Goal: Task Accomplishment & Management: Complete application form

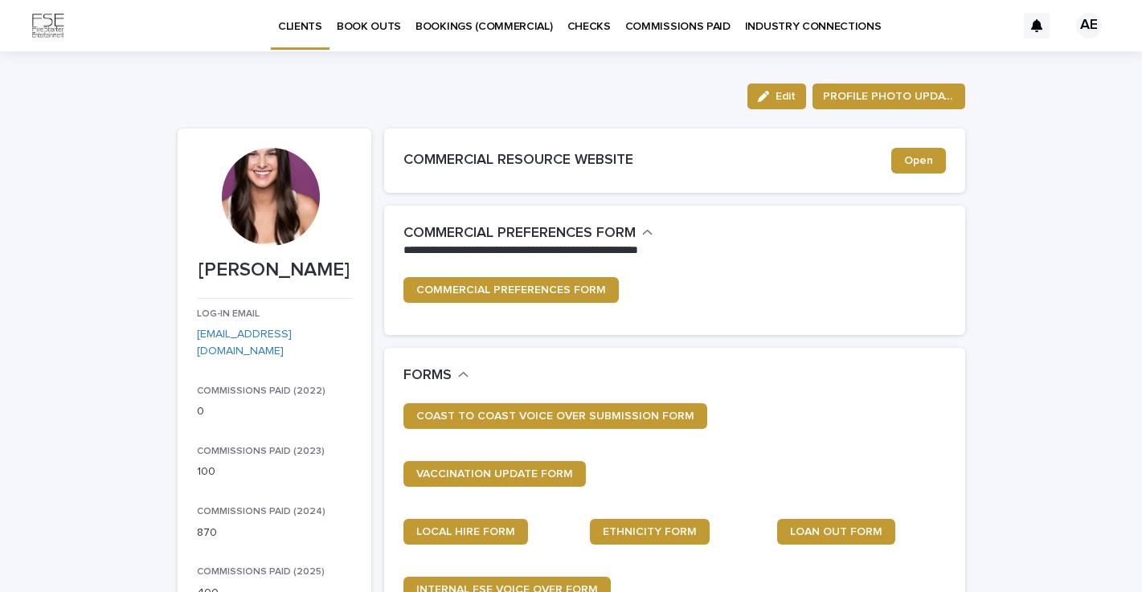
click at [377, 27] on p "BOOK OUTS" at bounding box center [369, 17] width 64 height 34
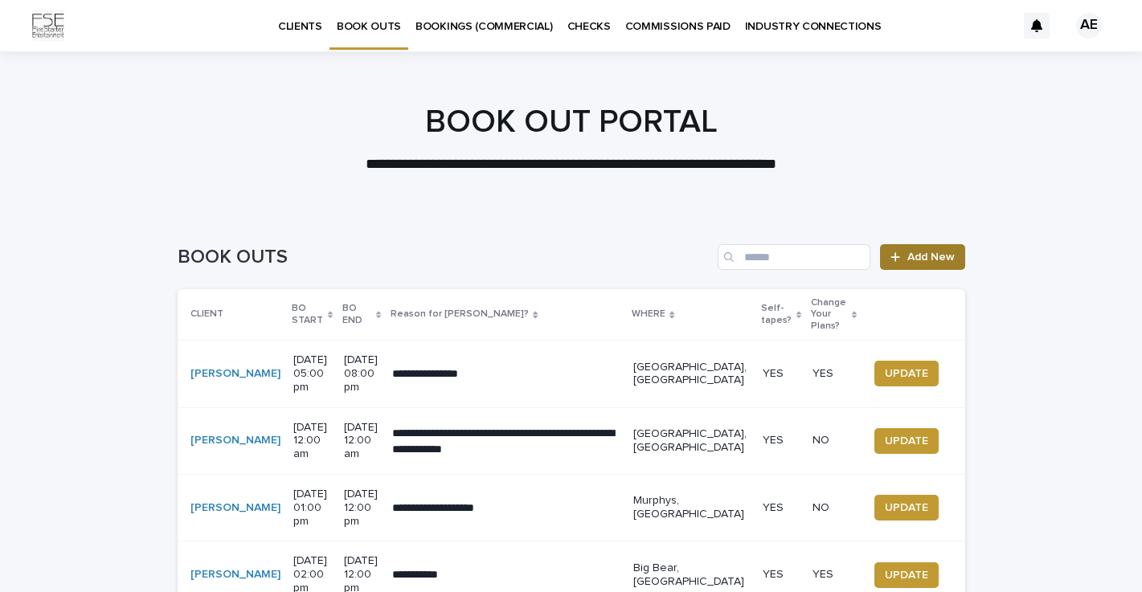
click at [945, 254] on span "Add New" at bounding box center [930, 256] width 47 height 11
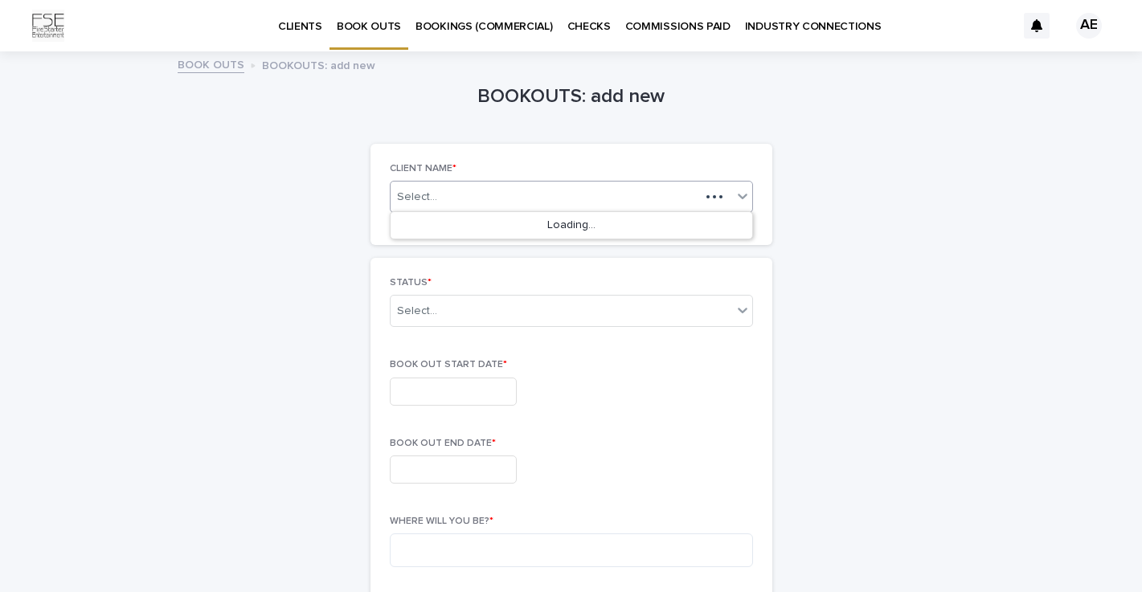
click at [569, 188] on div "Select..." at bounding box center [544, 197] width 309 height 20
click at [494, 231] on div "[PERSON_NAME]" at bounding box center [571, 226] width 362 height 28
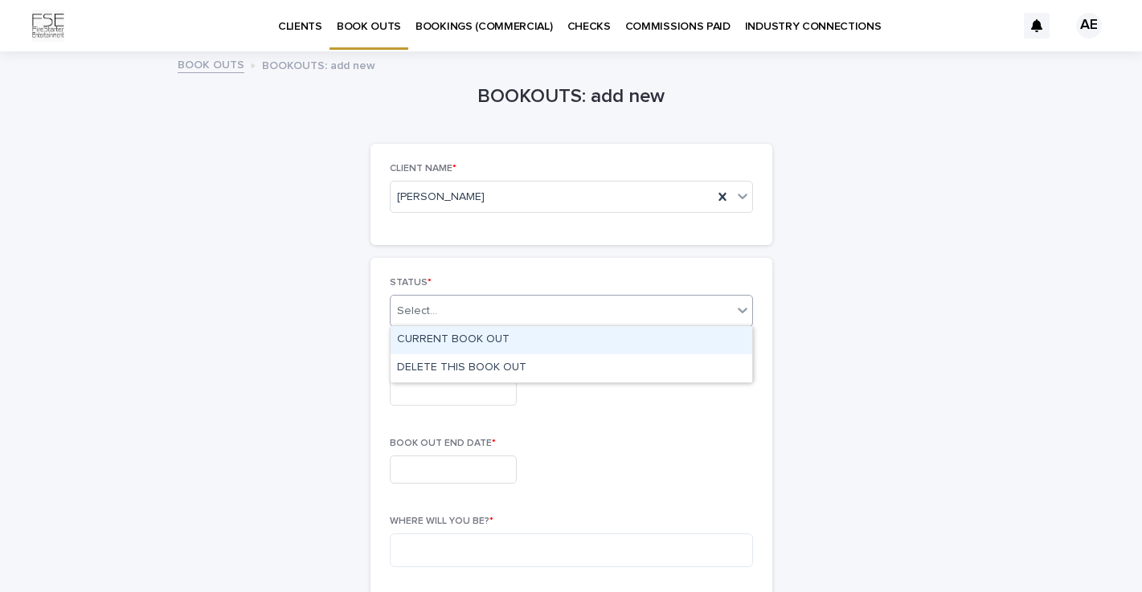
click at [451, 316] on div "Select..." at bounding box center [560, 311] width 341 height 27
click at [448, 345] on div "CURRENT BOOK OUT" at bounding box center [571, 340] width 362 height 28
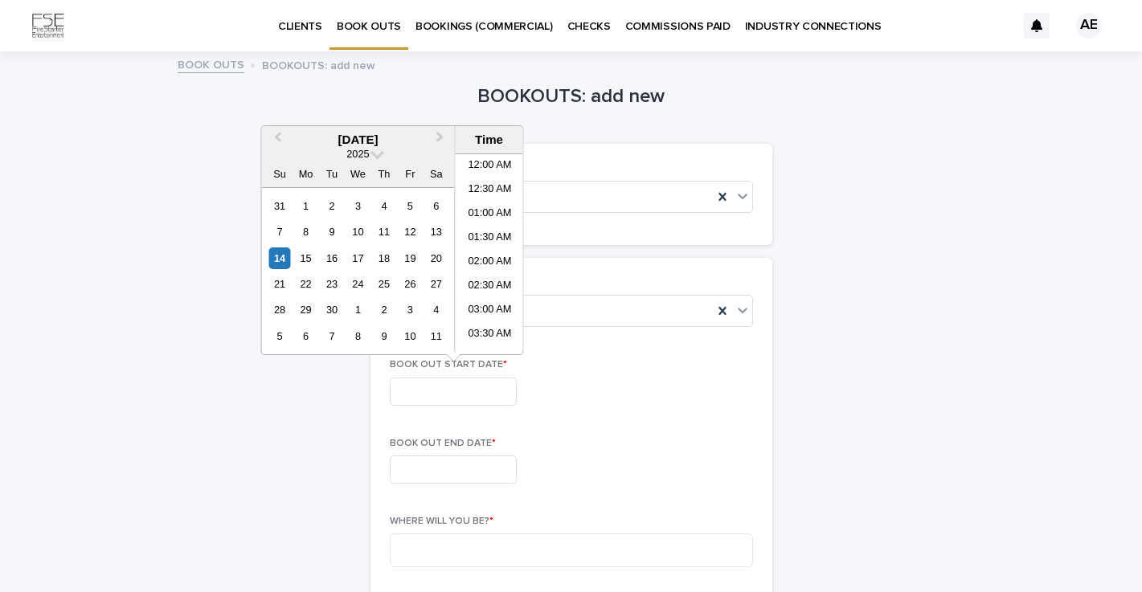
click at [439, 389] on input "text" at bounding box center [453, 392] width 127 height 28
click at [417, 286] on div "26" at bounding box center [410, 284] width 22 height 22
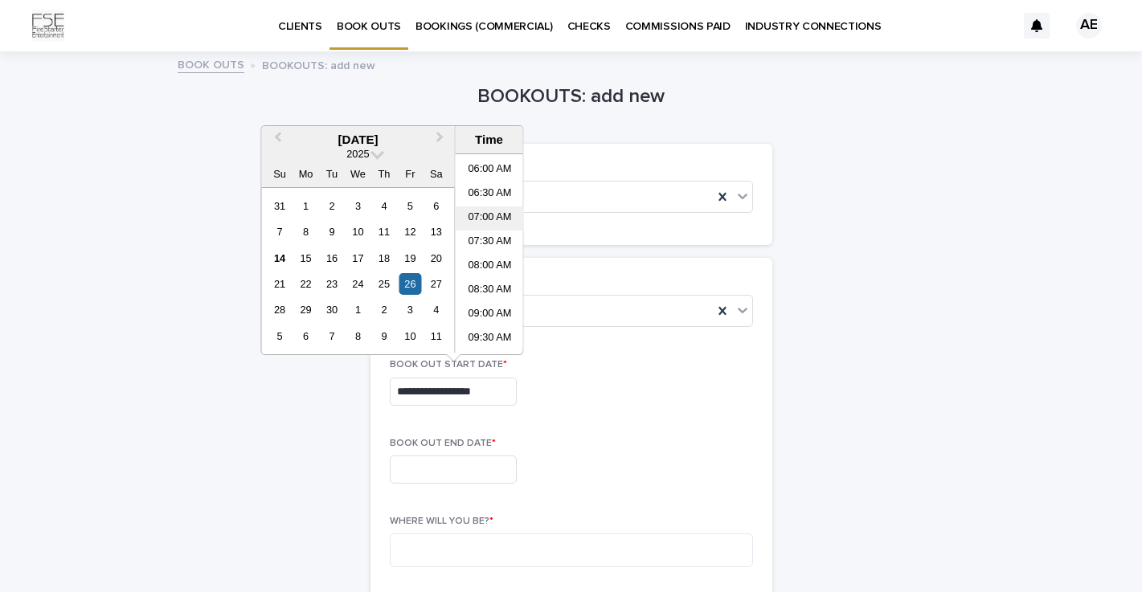
click at [495, 215] on li "07:00 AM" at bounding box center [490, 218] width 68 height 24
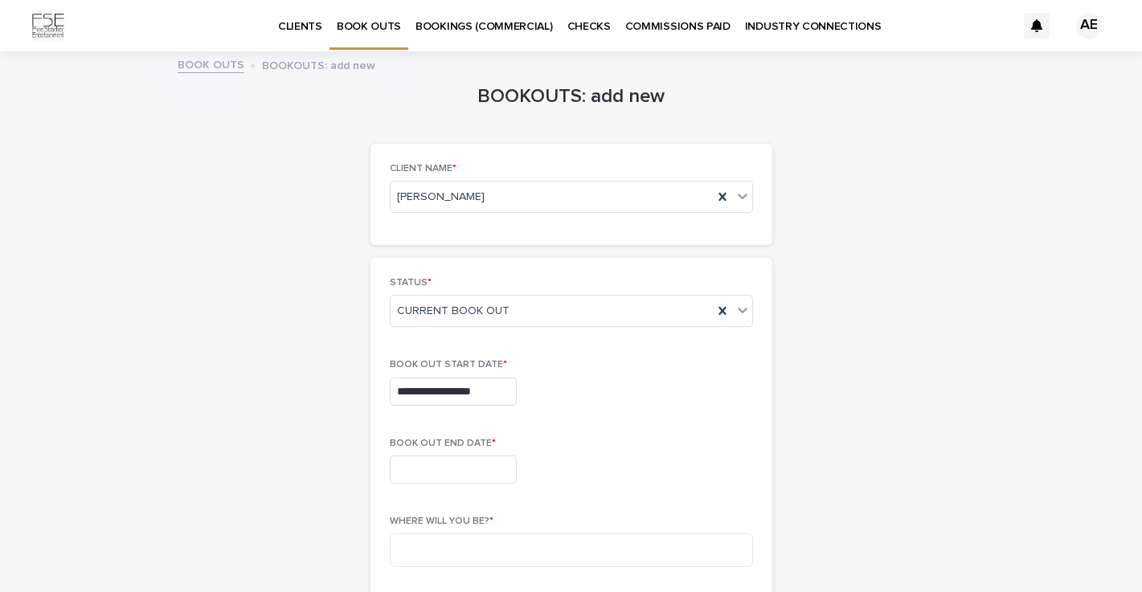
type input "**********"
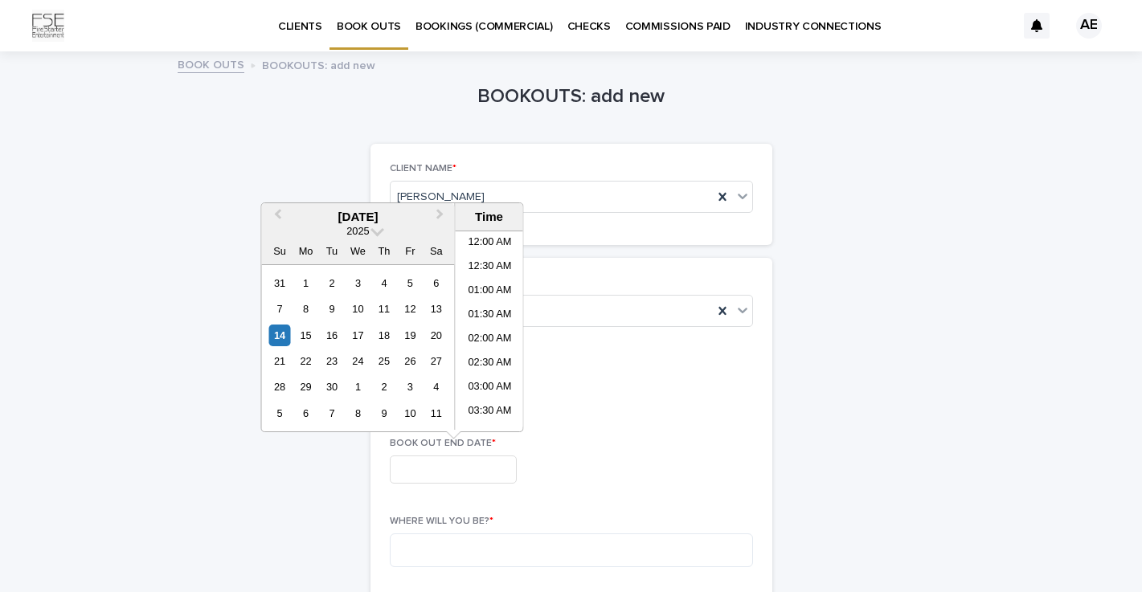
click at [428, 464] on input "text" at bounding box center [453, 470] width 127 height 28
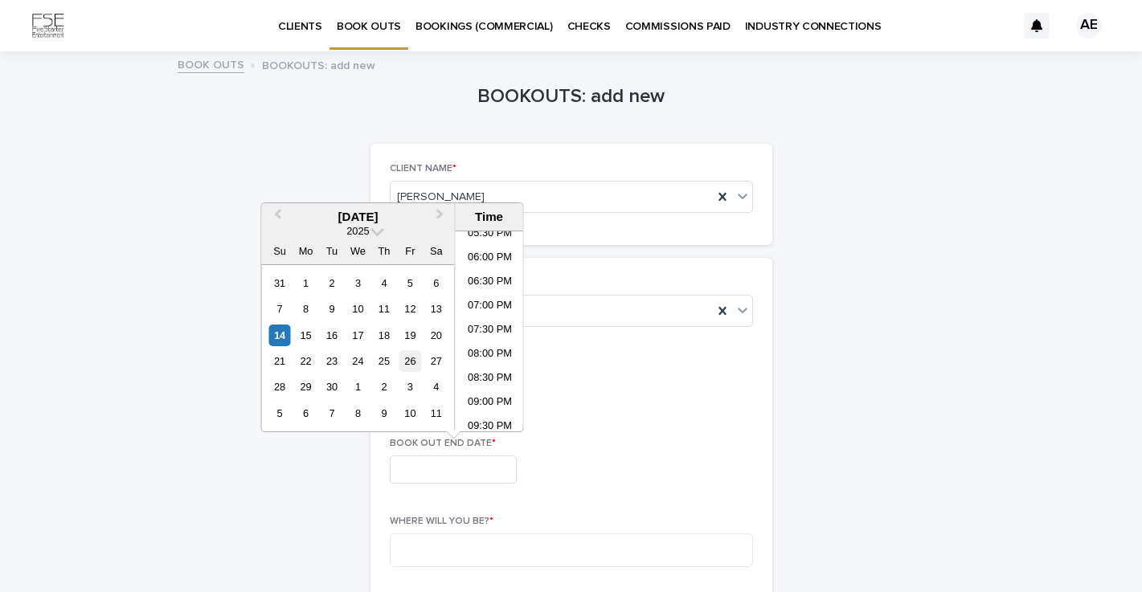
click at [411, 367] on div "26" at bounding box center [410, 361] width 22 height 22
click at [488, 401] on li "09:00 PM" at bounding box center [490, 403] width 68 height 24
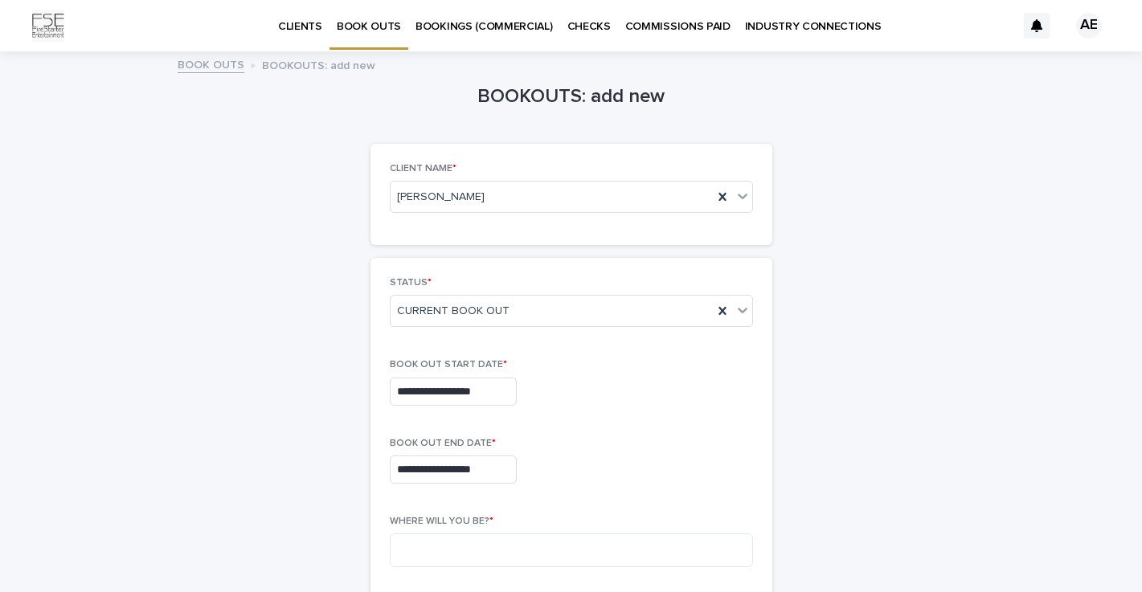
type input "**********"
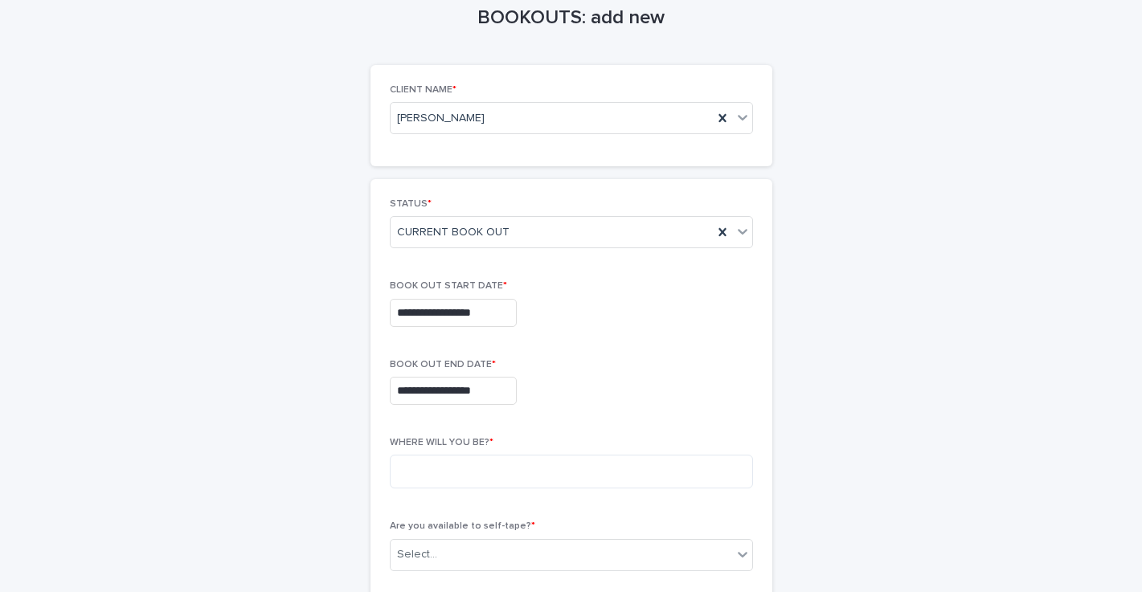
scroll to position [80, 0]
click at [562, 476] on textarea at bounding box center [571, 470] width 363 height 34
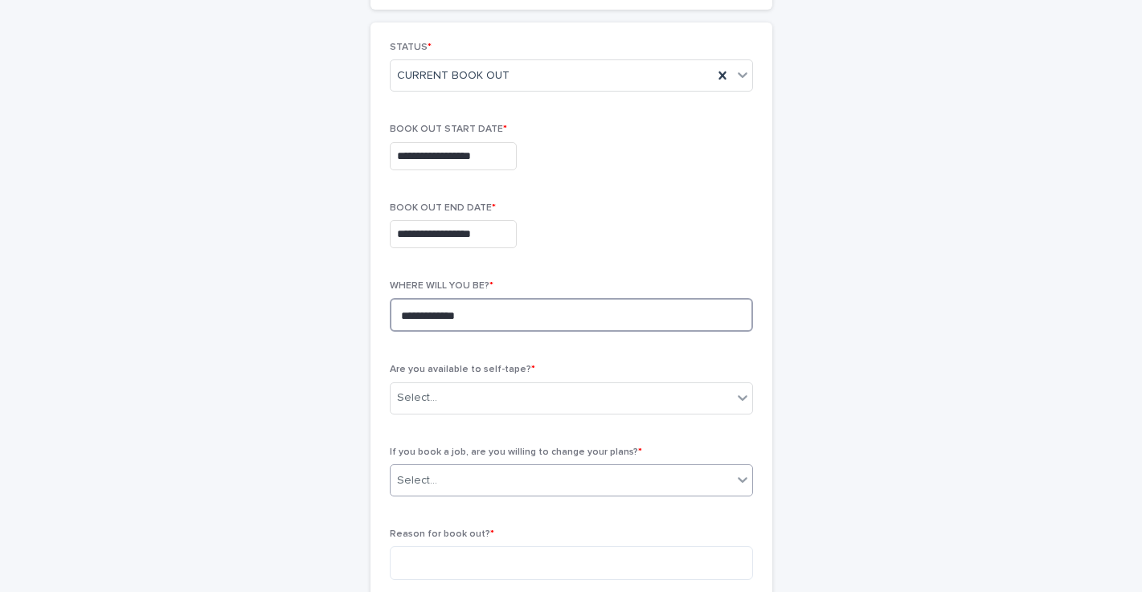
scroll to position [244, 0]
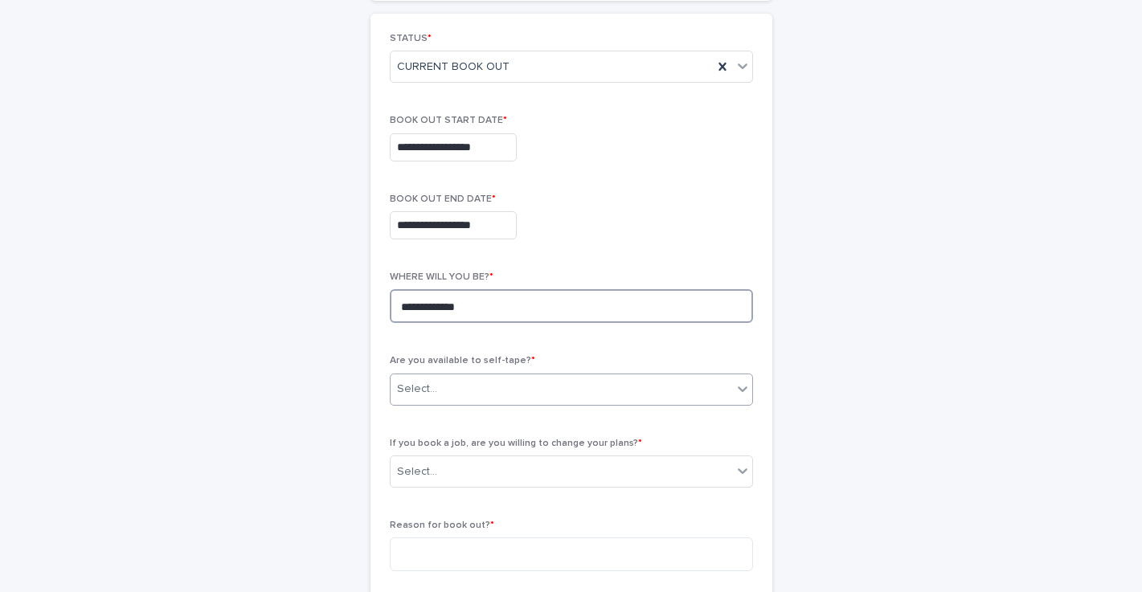
type textarea "**********"
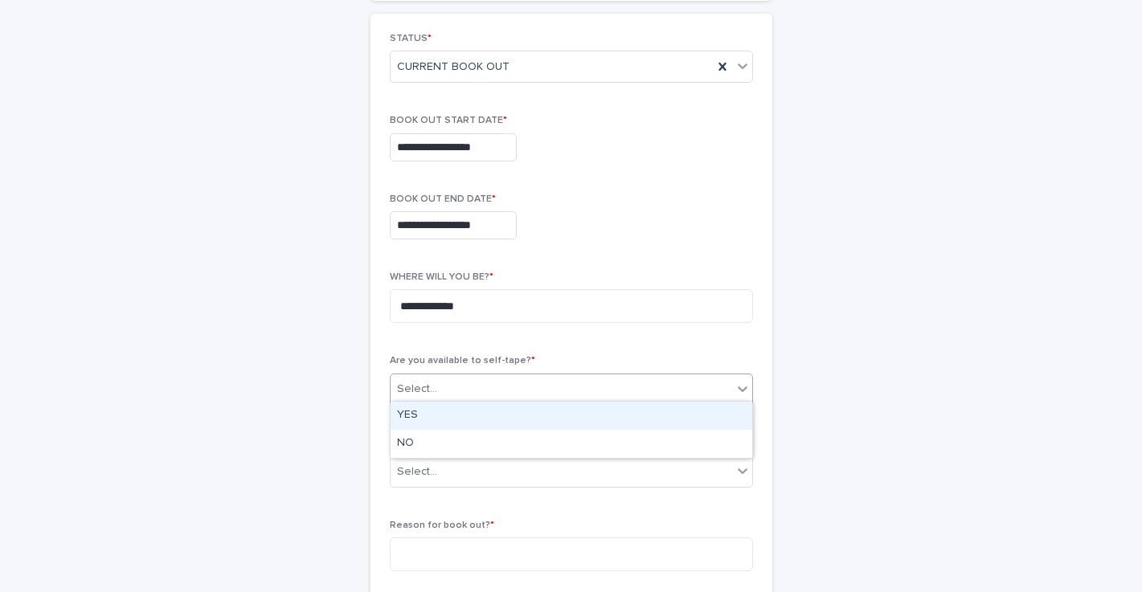
click at [547, 398] on div "Select..." at bounding box center [571, 390] width 363 height 32
click at [516, 414] on div "YES" at bounding box center [571, 416] width 362 height 28
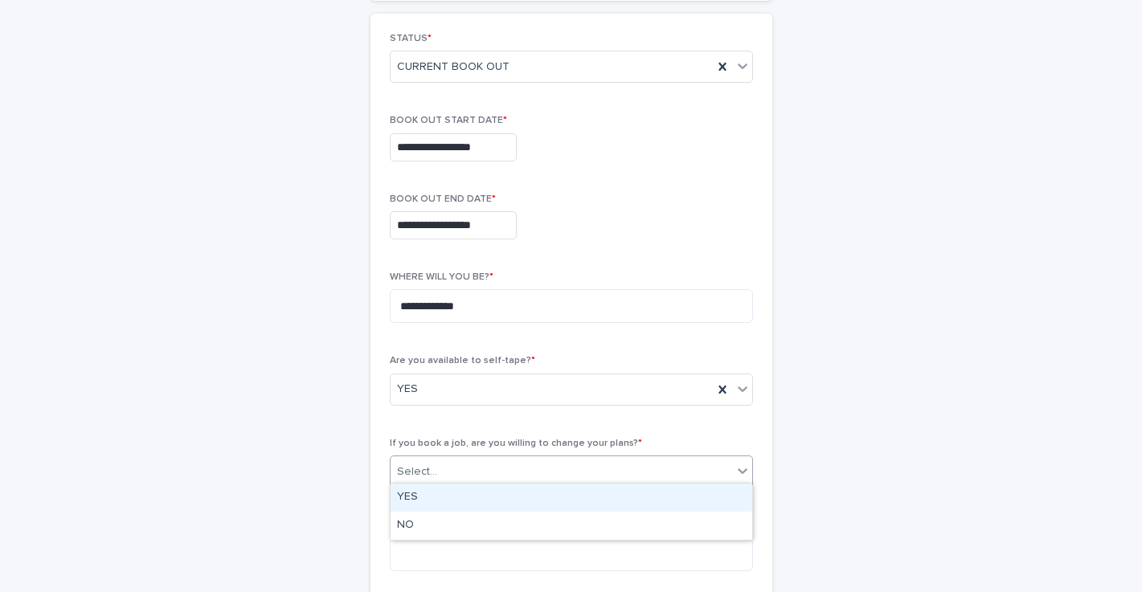
click at [516, 466] on div "Select..." at bounding box center [560, 472] width 341 height 27
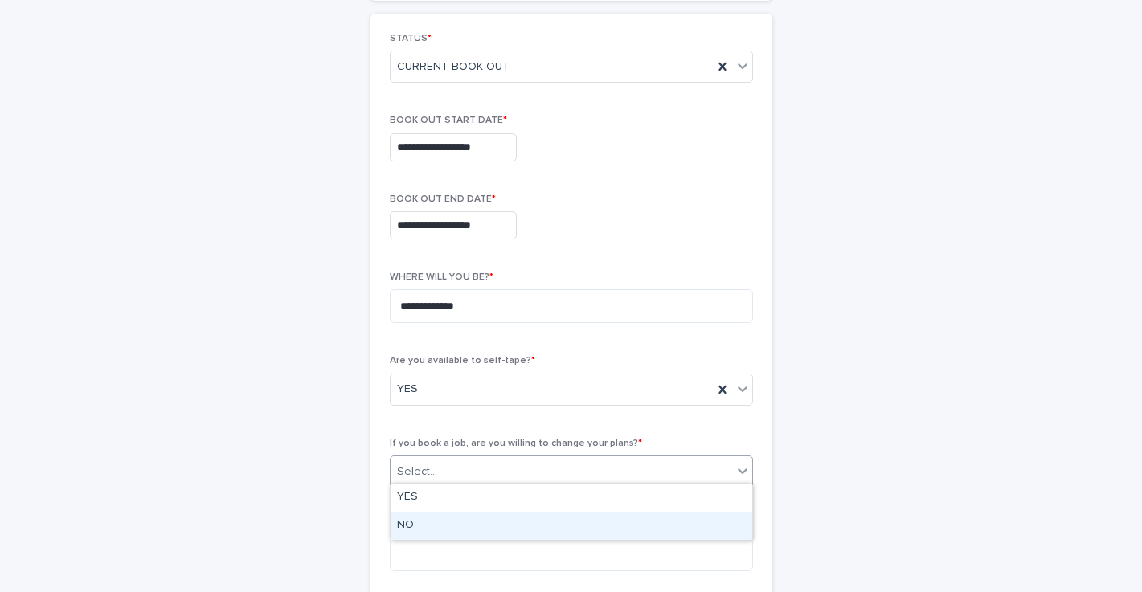
click at [498, 527] on div "NO" at bounding box center [571, 526] width 362 height 28
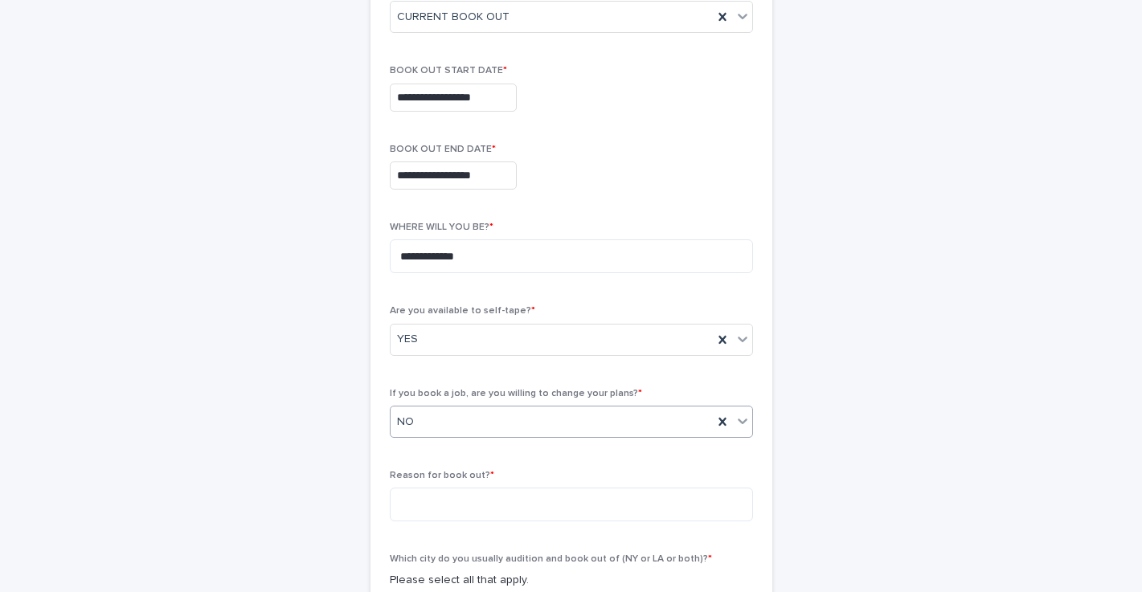
scroll to position [334, 0]
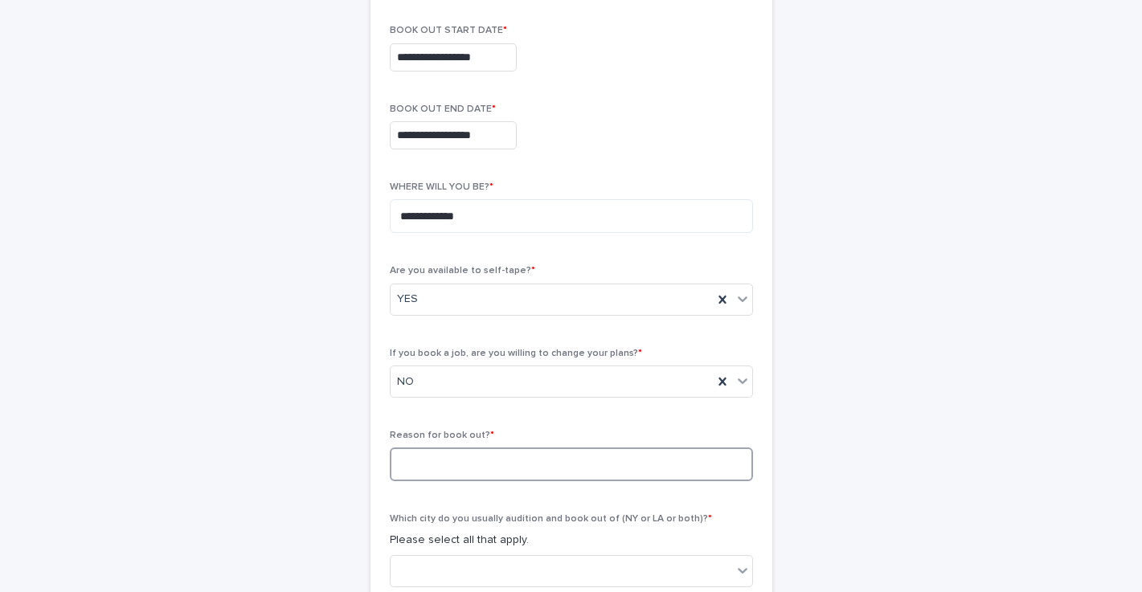
click at [494, 464] on textarea at bounding box center [571, 465] width 363 height 34
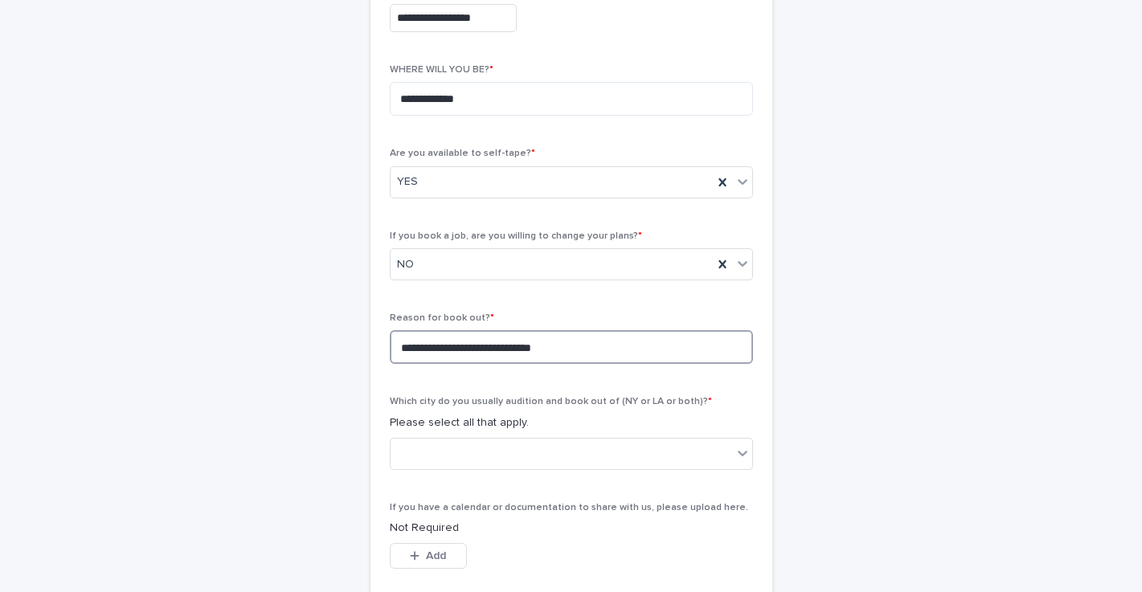
scroll to position [456, 0]
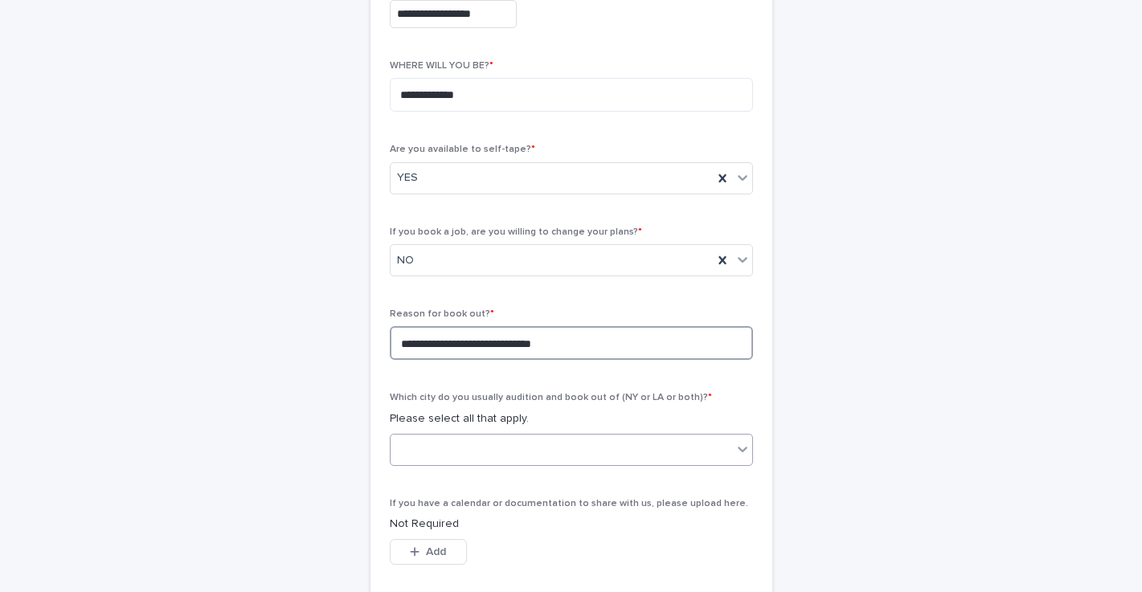
type textarea "**********"
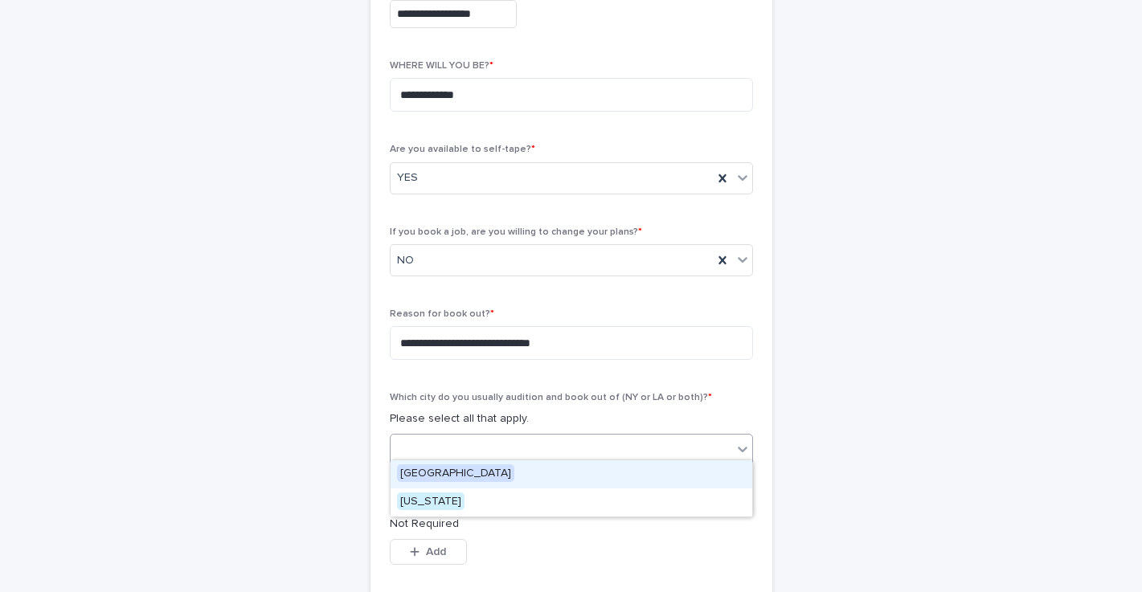
click at [535, 449] on div at bounding box center [560, 449] width 341 height 27
click at [486, 473] on div "[GEOGRAPHIC_DATA]" at bounding box center [571, 474] width 362 height 28
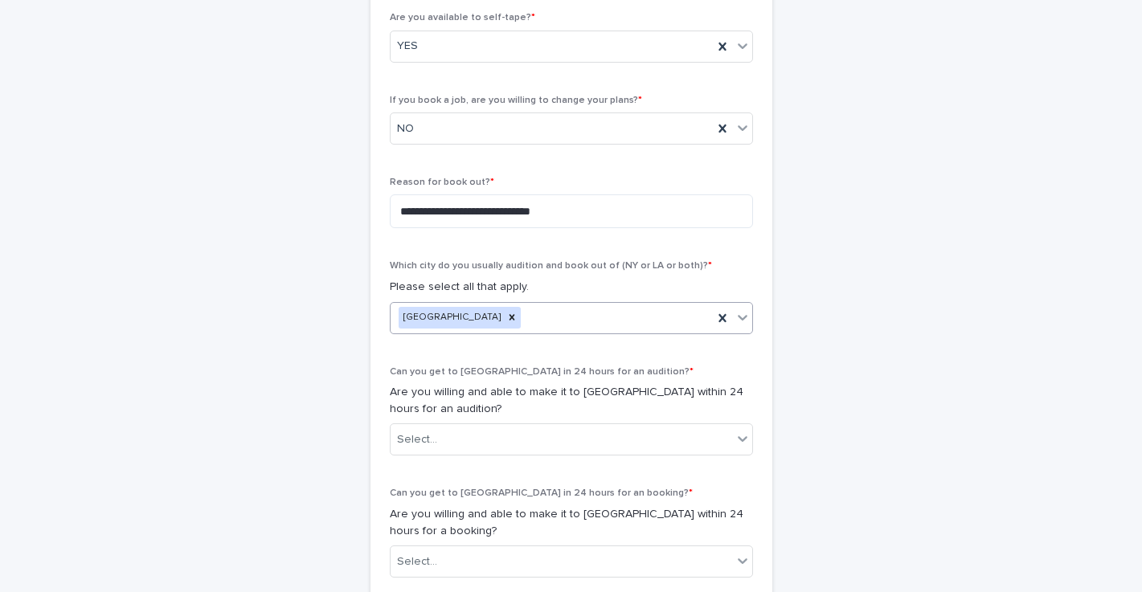
scroll to position [598, 0]
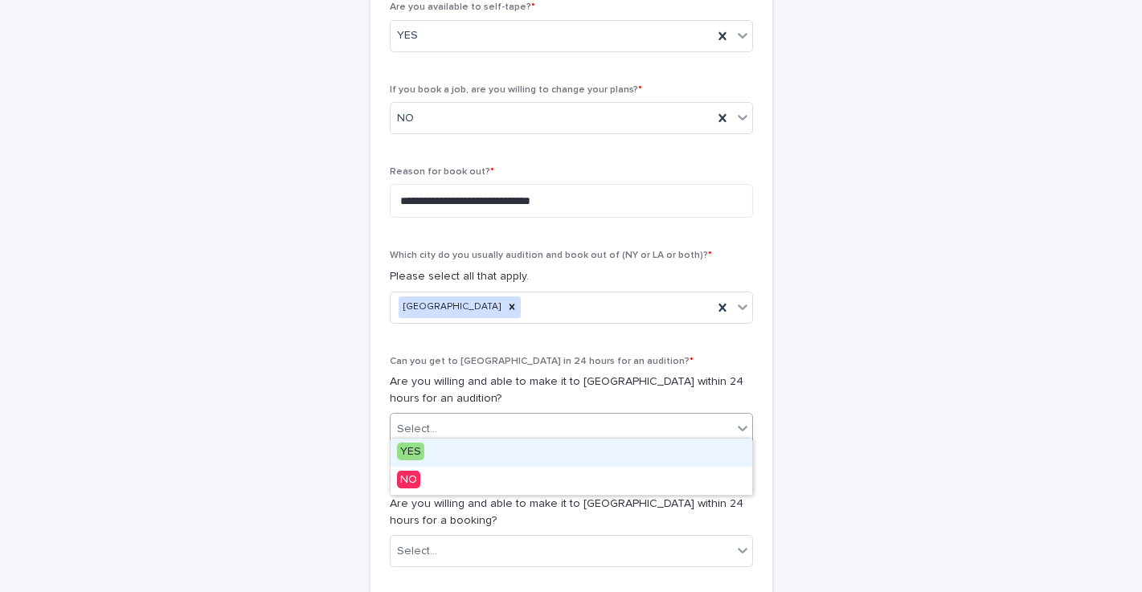
click at [484, 422] on div "Select..." at bounding box center [560, 429] width 341 height 27
click at [446, 455] on div "YES" at bounding box center [571, 453] width 362 height 28
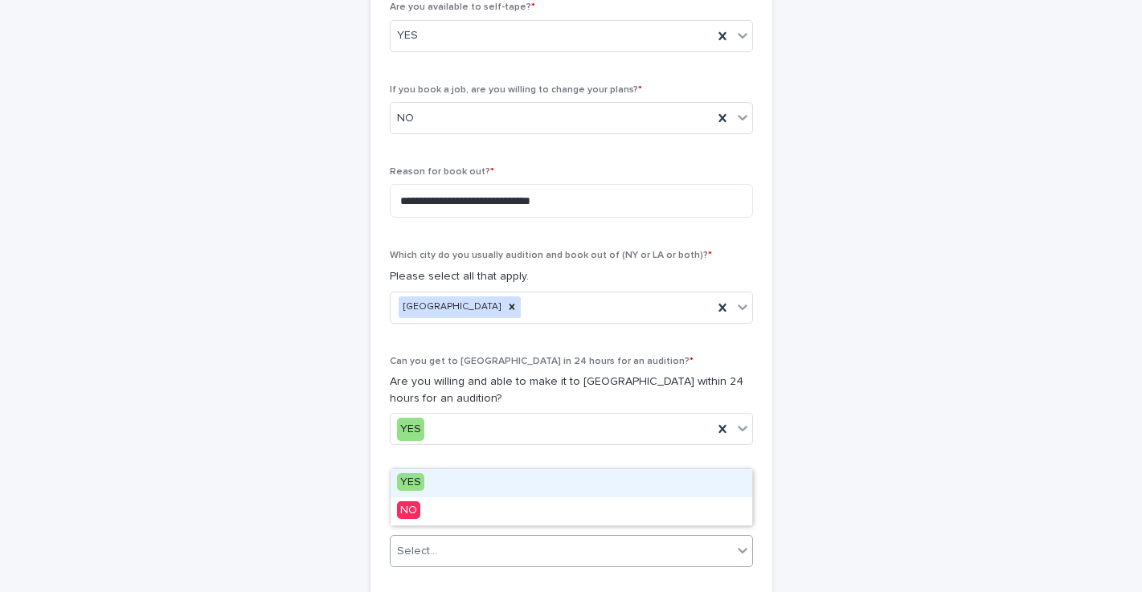
click at [448, 547] on div "Select..." at bounding box center [560, 551] width 341 height 27
click at [439, 483] on div "YES" at bounding box center [571, 483] width 362 height 28
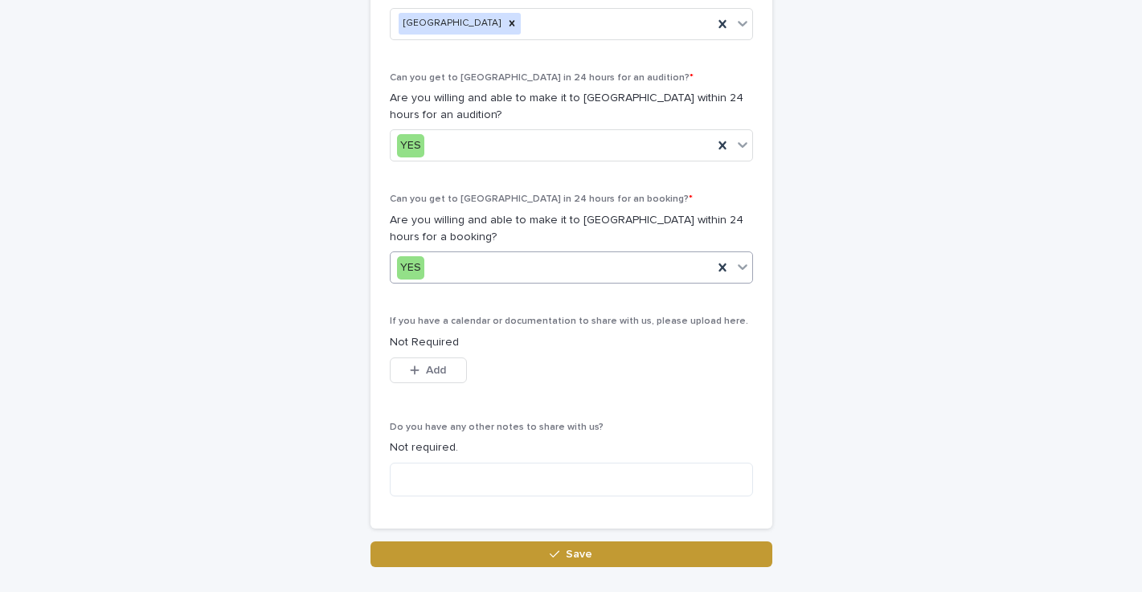
scroll to position [889, 0]
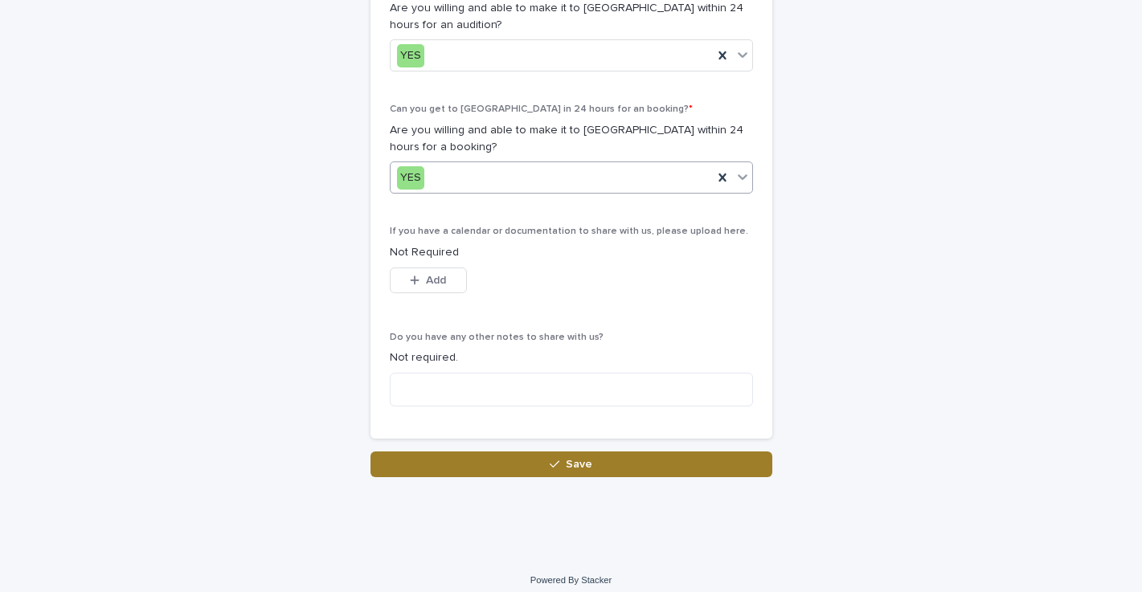
click at [495, 458] on button "Save" at bounding box center [571, 465] width 402 height 26
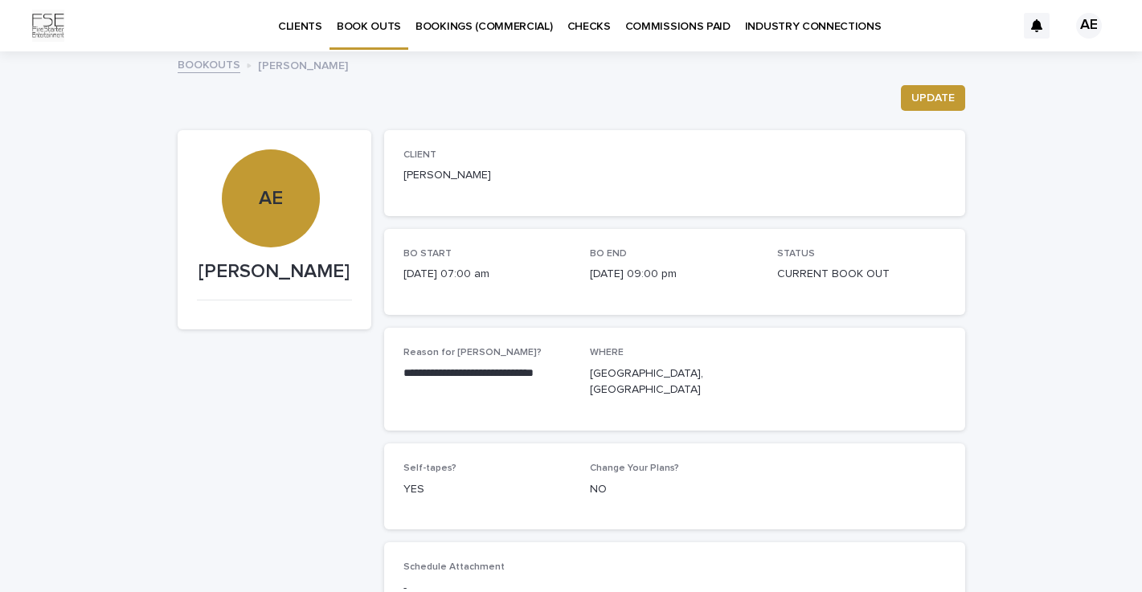
click at [468, 34] on link "BOOKINGS (COMMERCIAL)" at bounding box center [484, 25] width 152 height 50
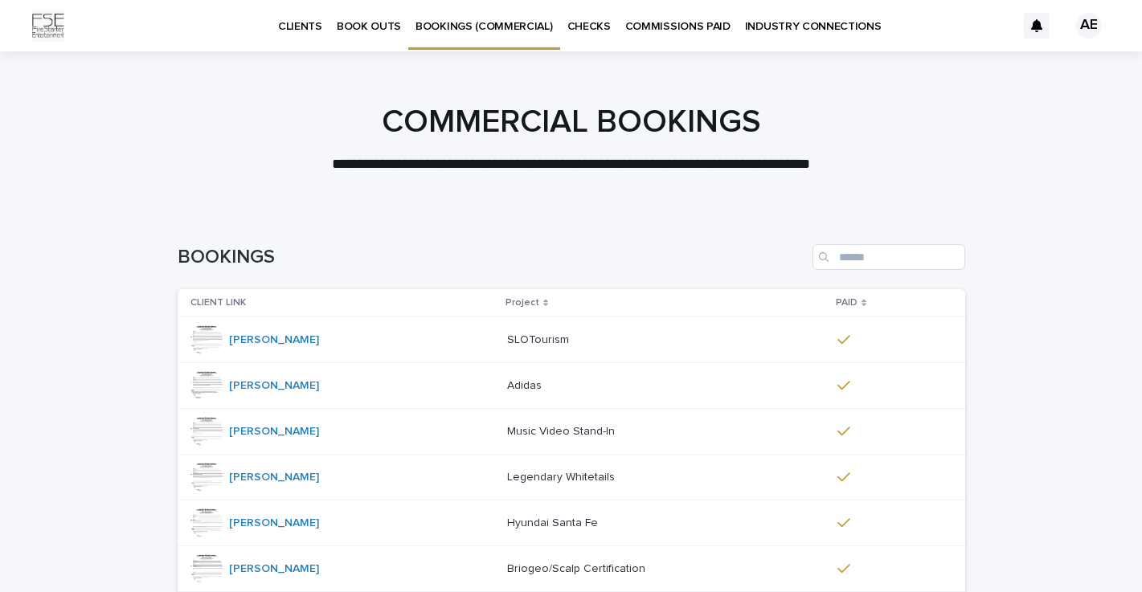
click at [382, 35] on link "BOOK OUTS" at bounding box center [368, 25] width 79 height 50
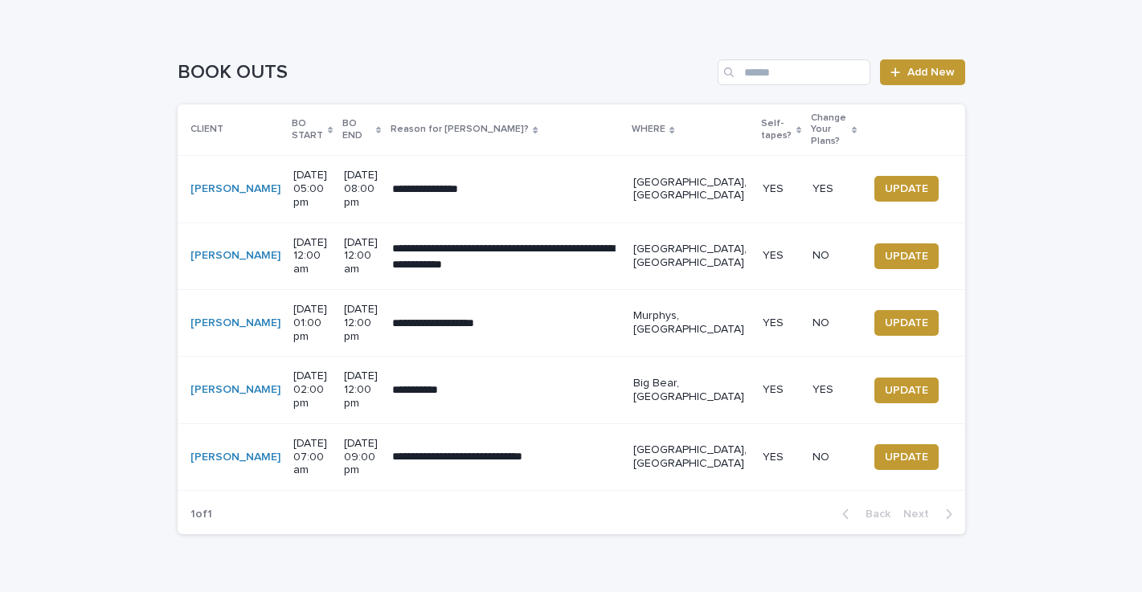
scroll to position [184, 0]
click at [894, 249] on span "UPDATE" at bounding box center [906, 257] width 43 height 16
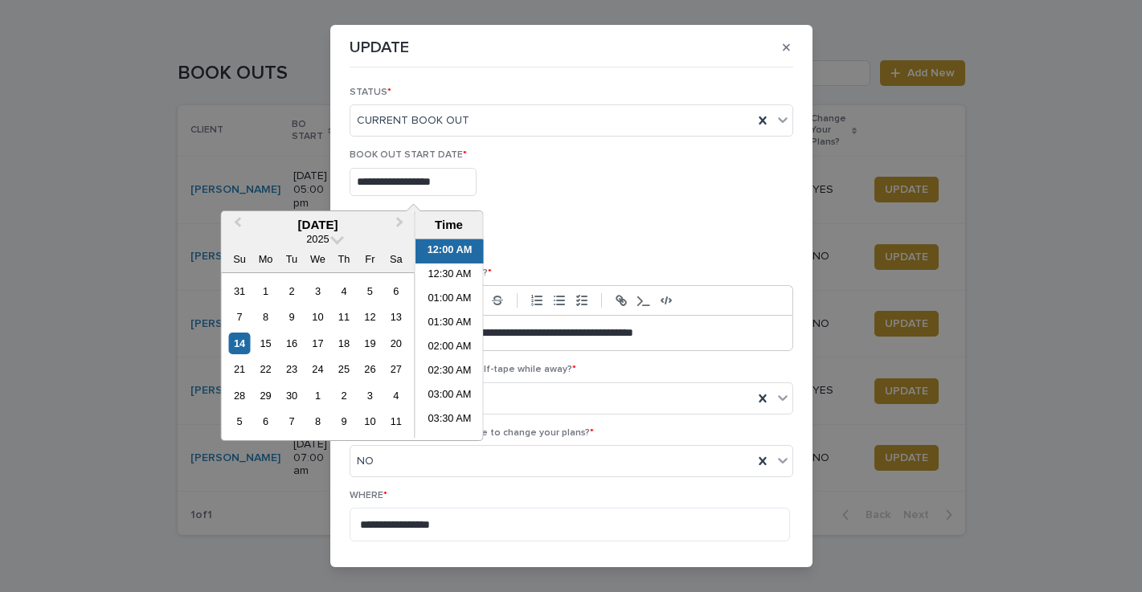
click at [374, 181] on input "**********" at bounding box center [412, 182] width 127 height 28
click at [238, 363] on div "21" at bounding box center [239, 369] width 22 height 22
type input "**********"
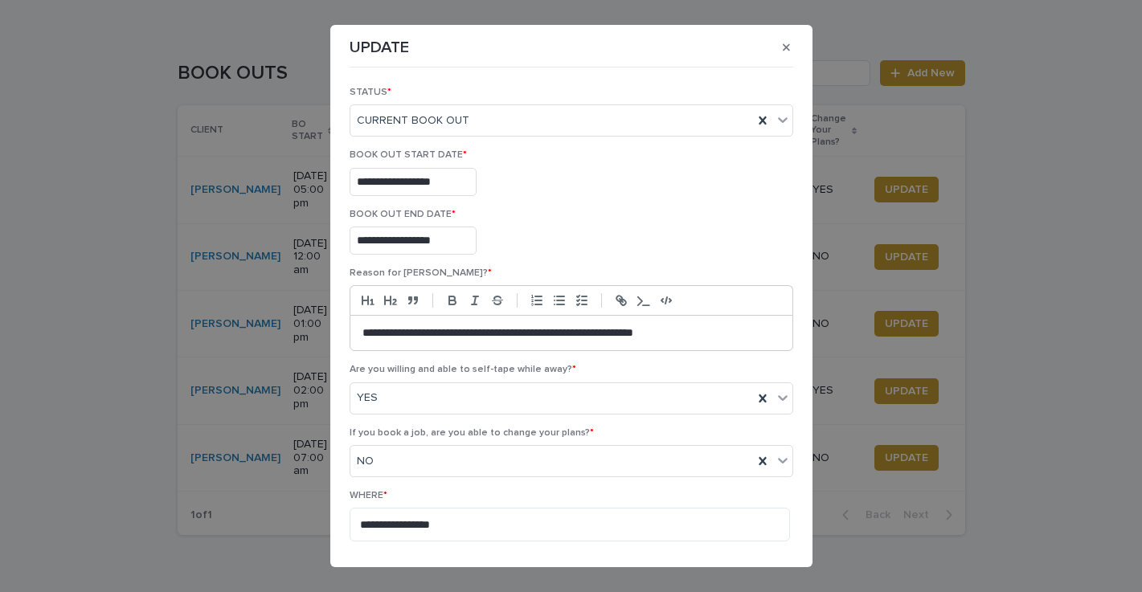
click at [606, 182] on div "**********" at bounding box center [571, 182] width 444 height 28
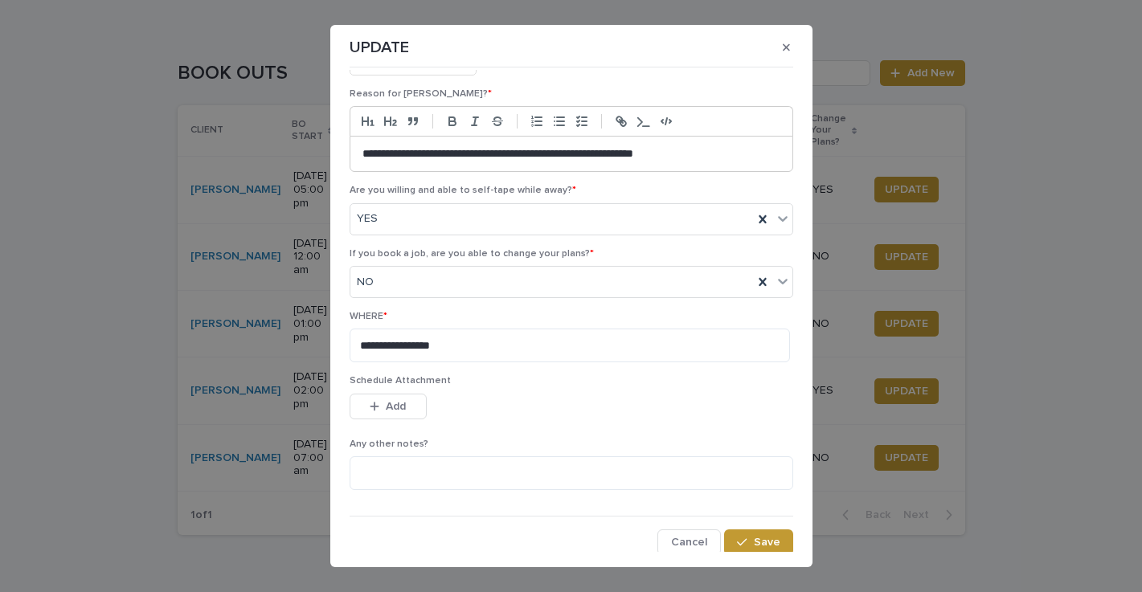
scroll to position [178, 0]
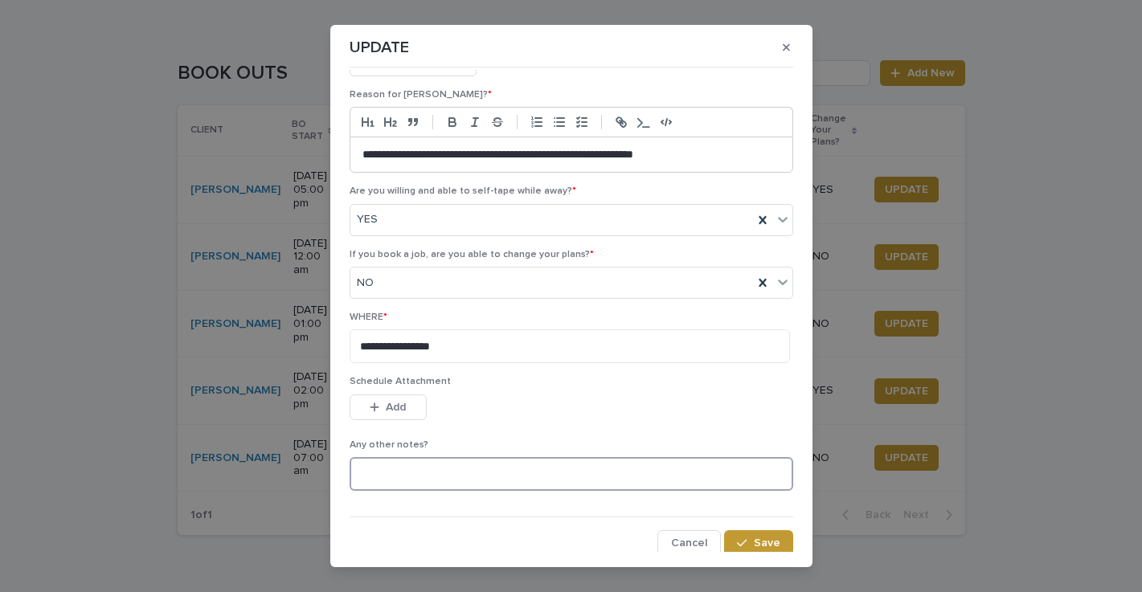
click at [429, 468] on textarea at bounding box center [571, 474] width 444 height 34
type textarea "*"
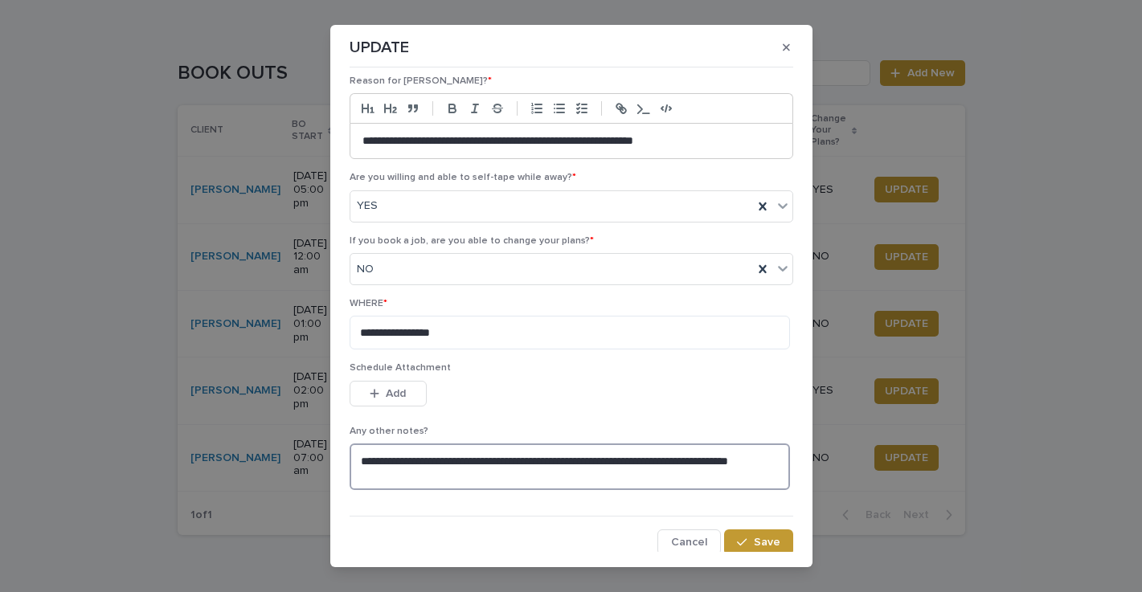
scroll to position [191, 0]
type textarea "**********"
click at [758, 538] on span "Save" at bounding box center [767, 543] width 27 height 11
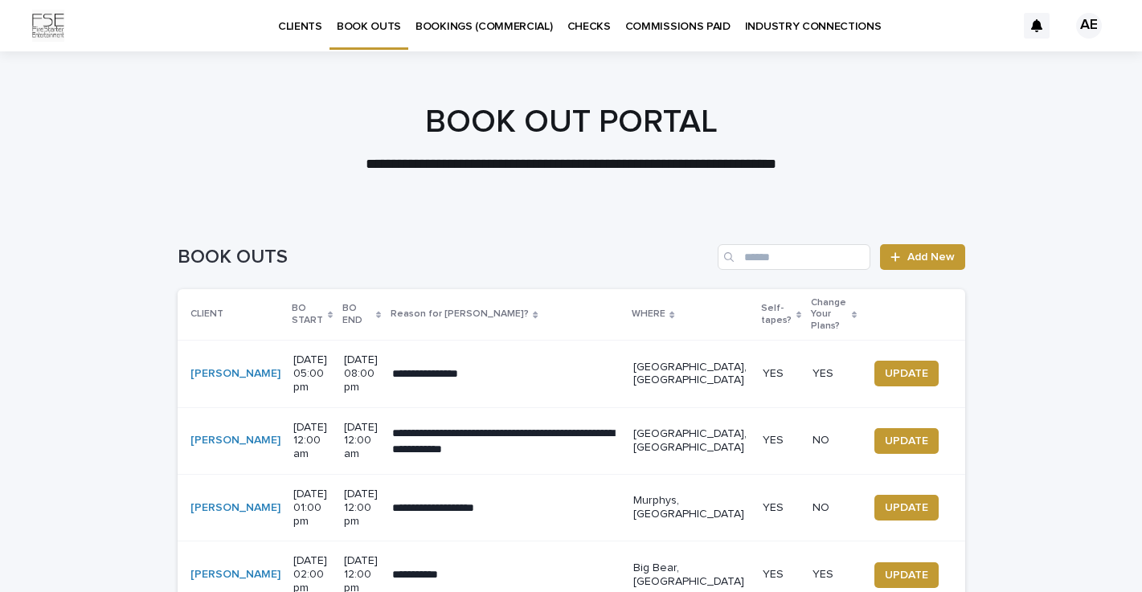
scroll to position [0, 0]
click at [455, 27] on p "BOOKINGS (COMMERCIAL)" at bounding box center [483, 17] width 137 height 34
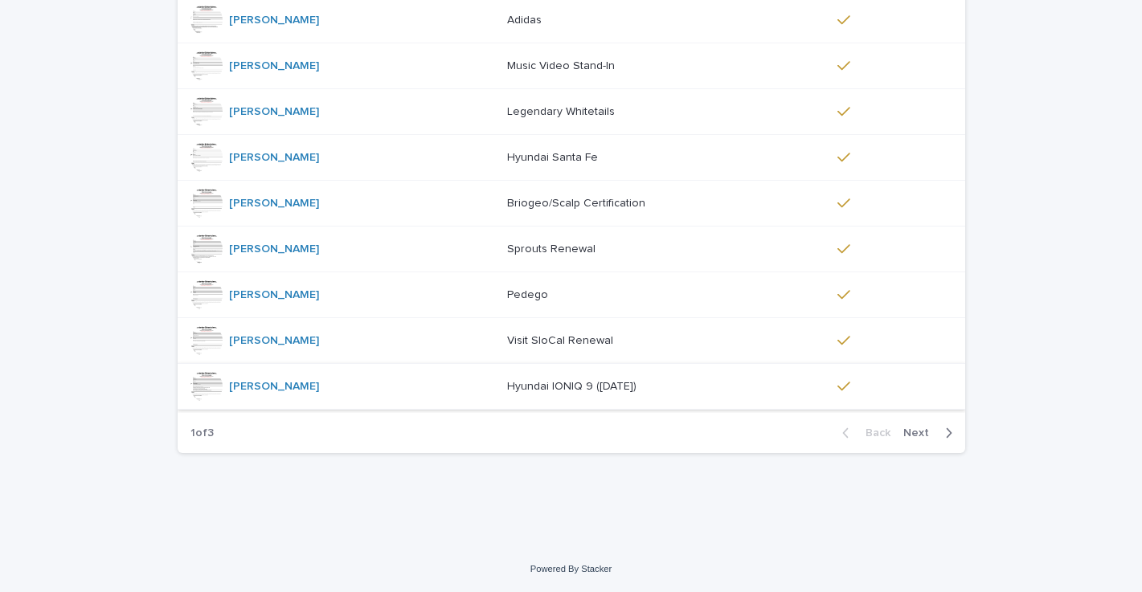
scroll to position [365, 0]
click at [938, 438] on span "Next" at bounding box center [920, 433] width 35 height 11
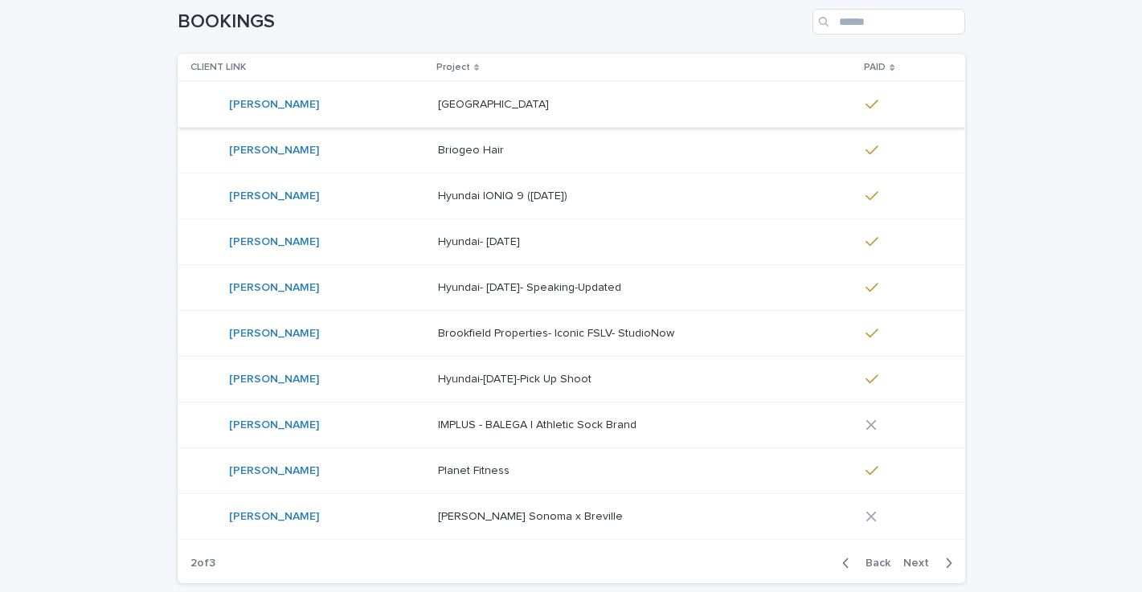
scroll to position [236, 0]
click at [452, 96] on p "[GEOGRAPHIC_DATA]" at bounding box center [495, 102] width 114 height 17
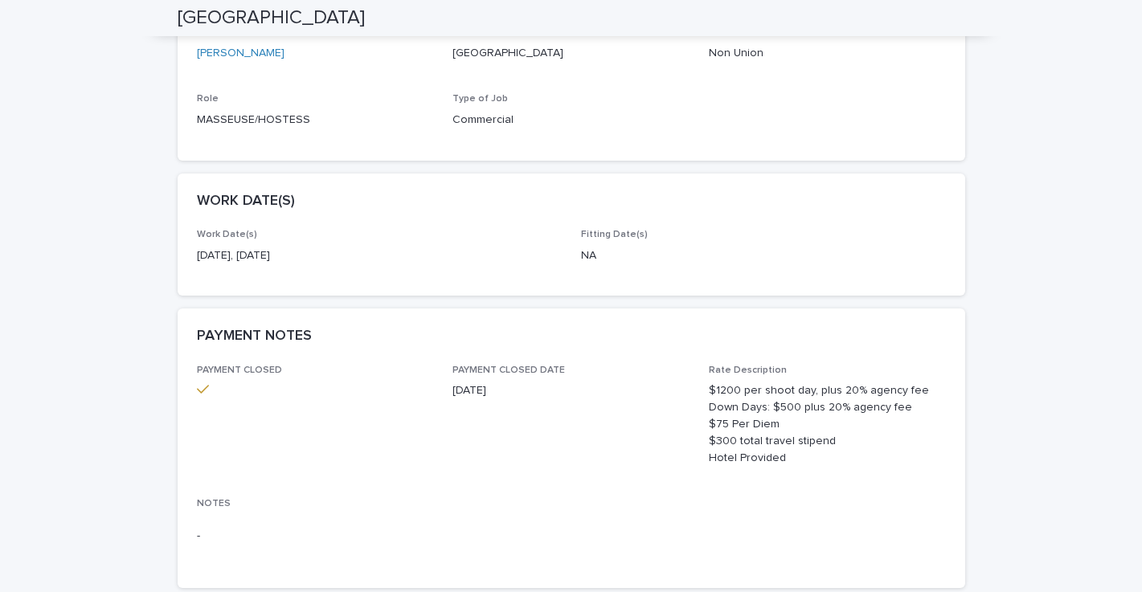
scroll to position [342, 0]
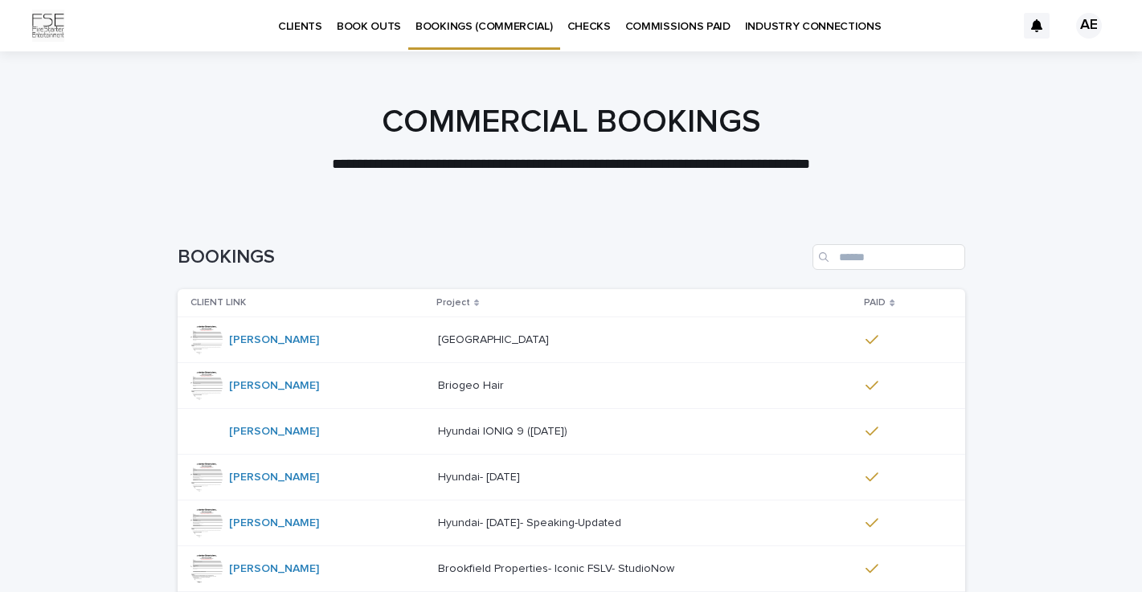
click at [444, 386] on p "Briogeo Hair" at bounding box center [472, 384] width 69 height 17
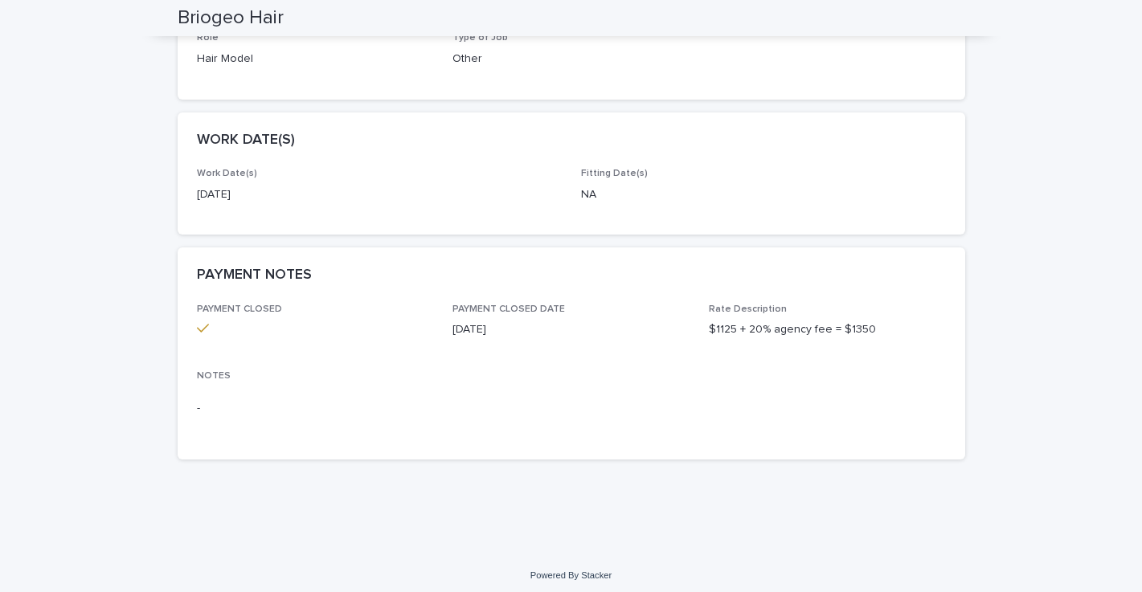
scroll to position [353, 0]
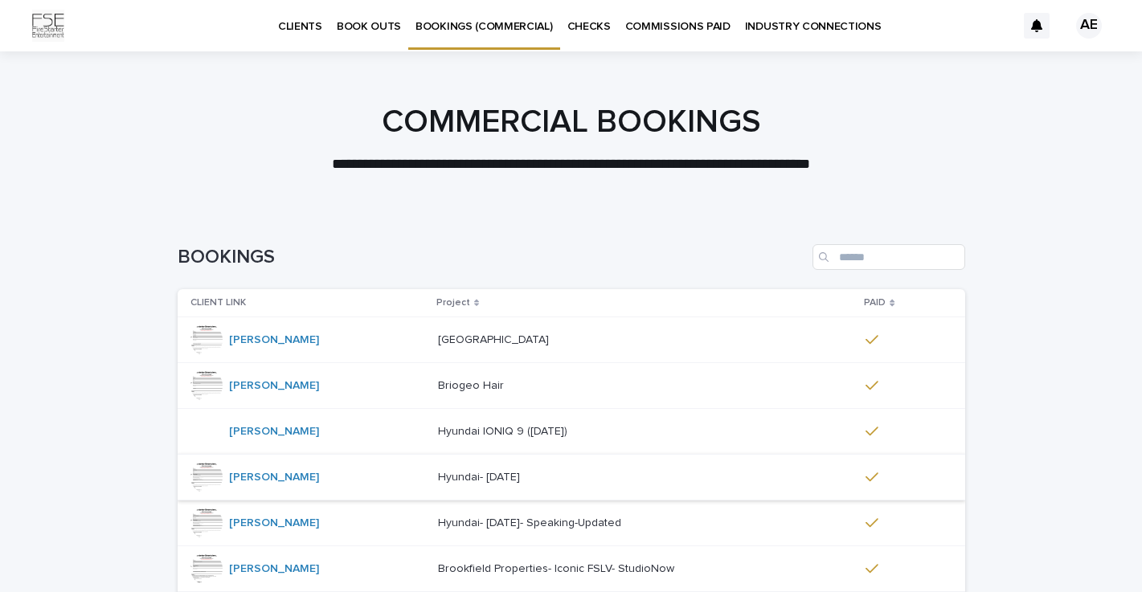
scroll to position [75, 0]
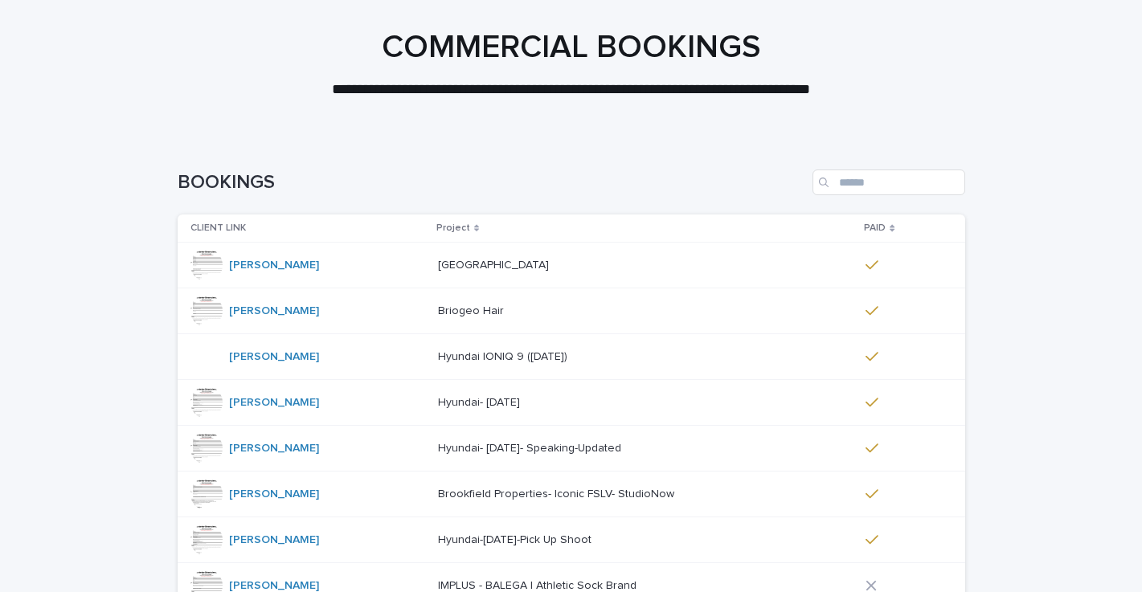
click at [452, 354] on p "Hyundai IONIQ 9 ([DATE])" at bounding box center [504, 355] width 133 height 17
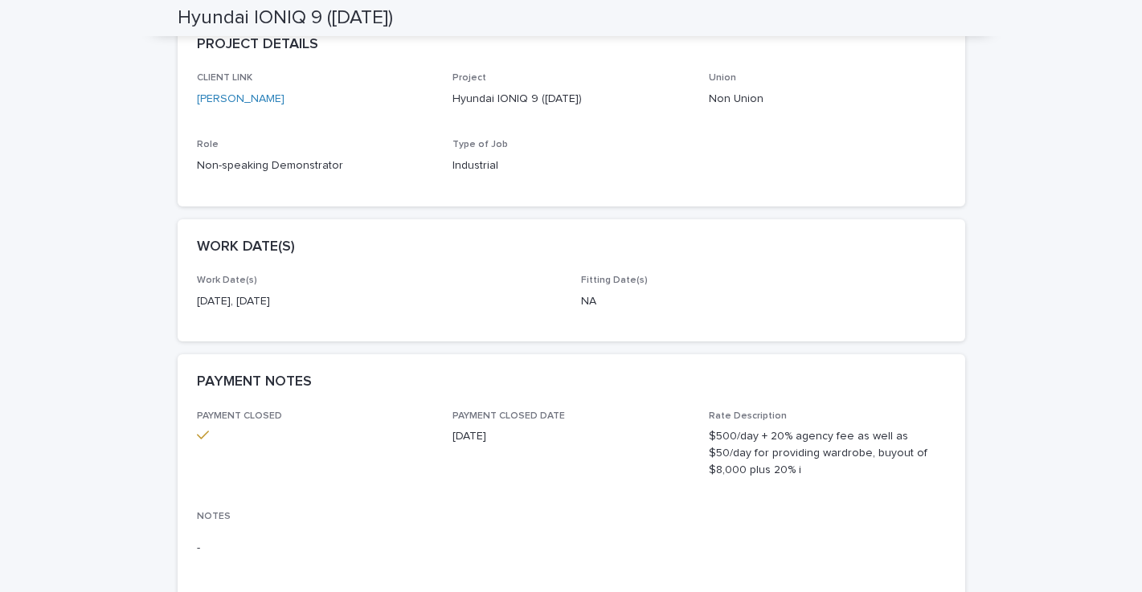
scroll to position [250, 0]
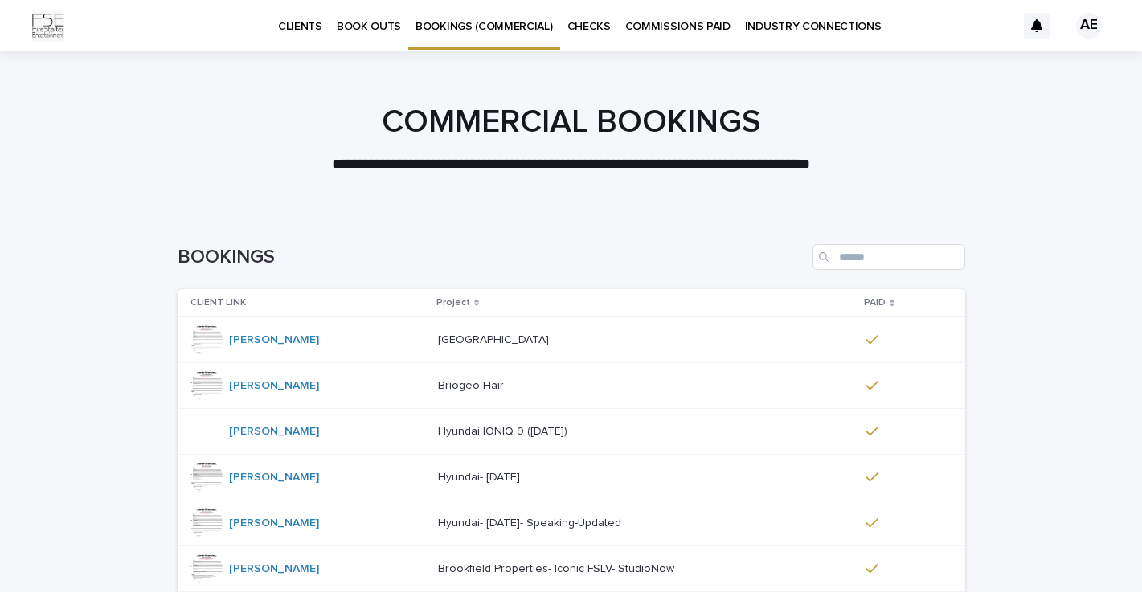
click at [466, 475] on p "Hyundai- [DATE]" at bounding box center [480, 476] width 85 height 17
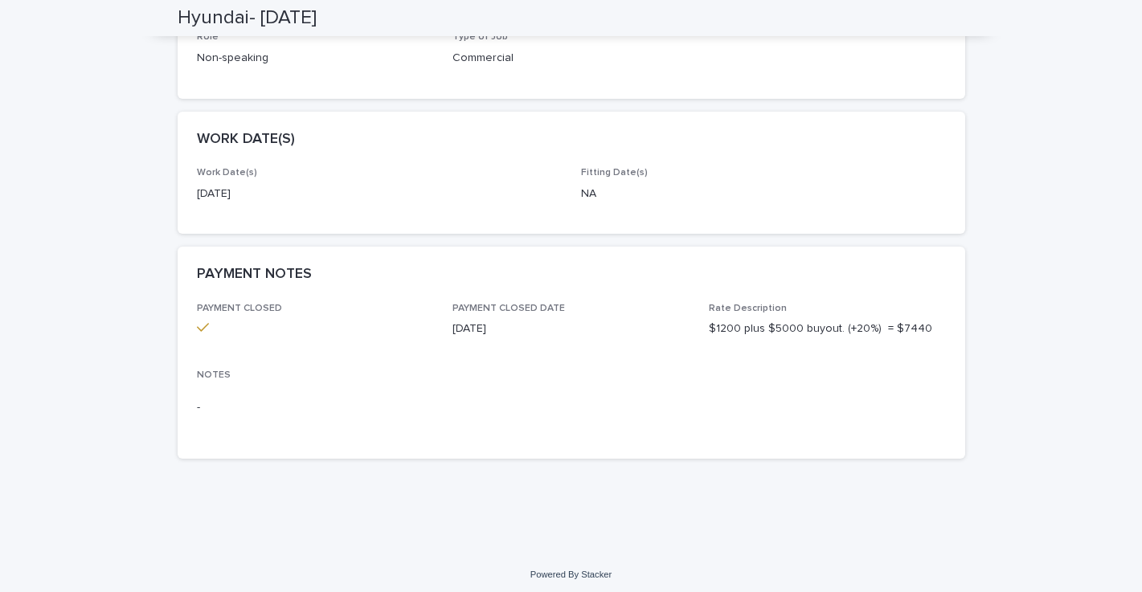
scroll to position [353, 0]
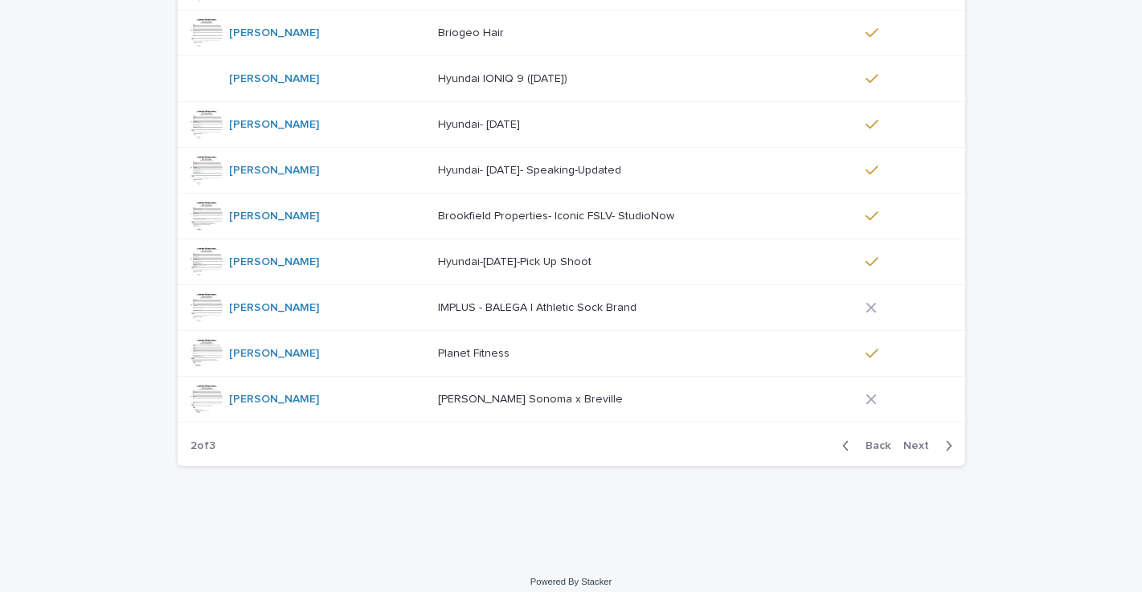
click at [468, 522] on div "Loading... Saving… Loading... Saving… BOOKINGS CLIENT LINK Project PAID [PERSON…" at bounding box center [571, 209] width 1142 height 700
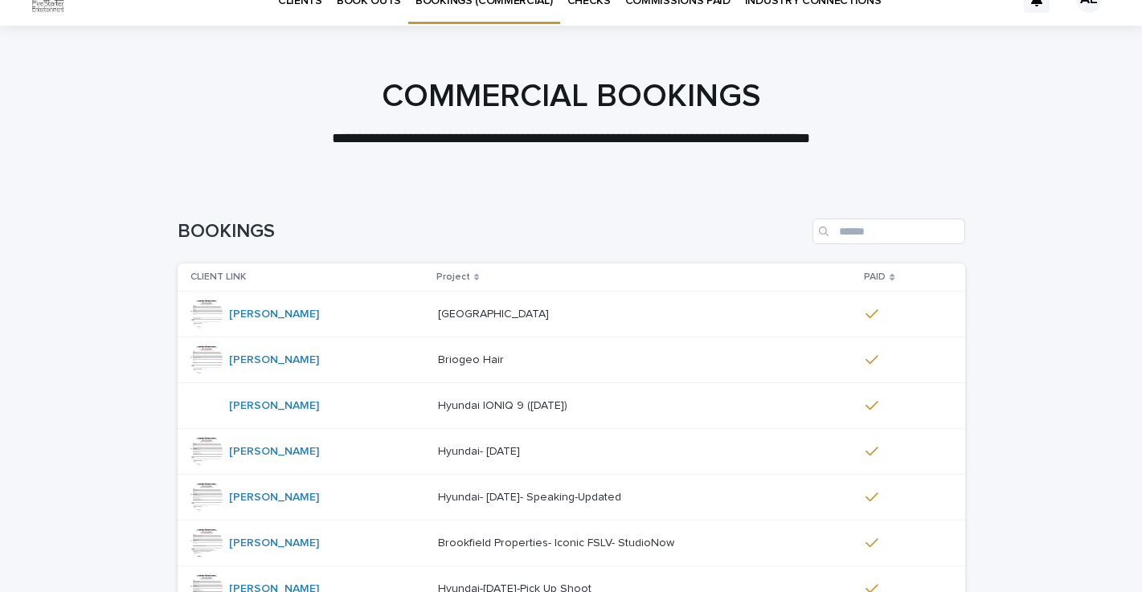
scroll to position [30, 0]
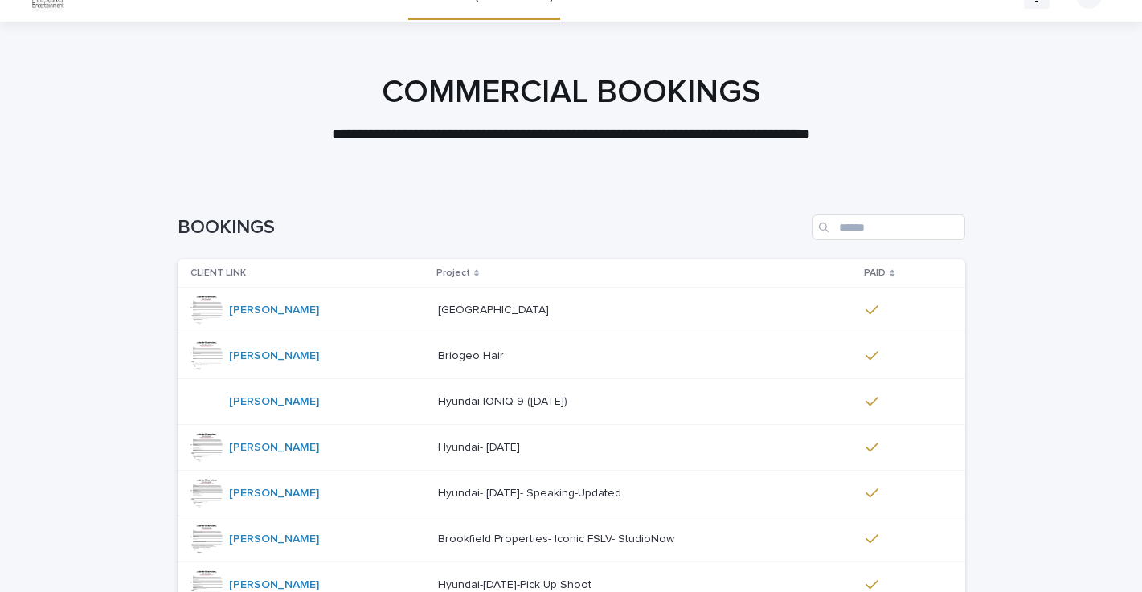
click at [459, 492] on p "Hyundai- [DATE]- Speaking-Updated" at bounding box center [531, 492] width 186 height 17
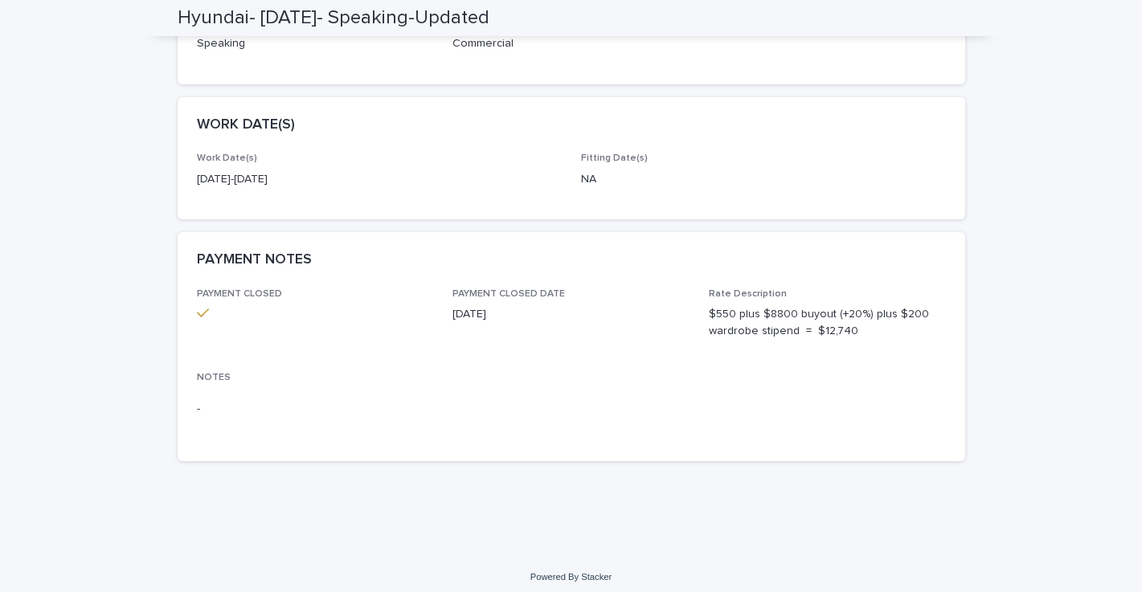
scroll to position [369, 0]
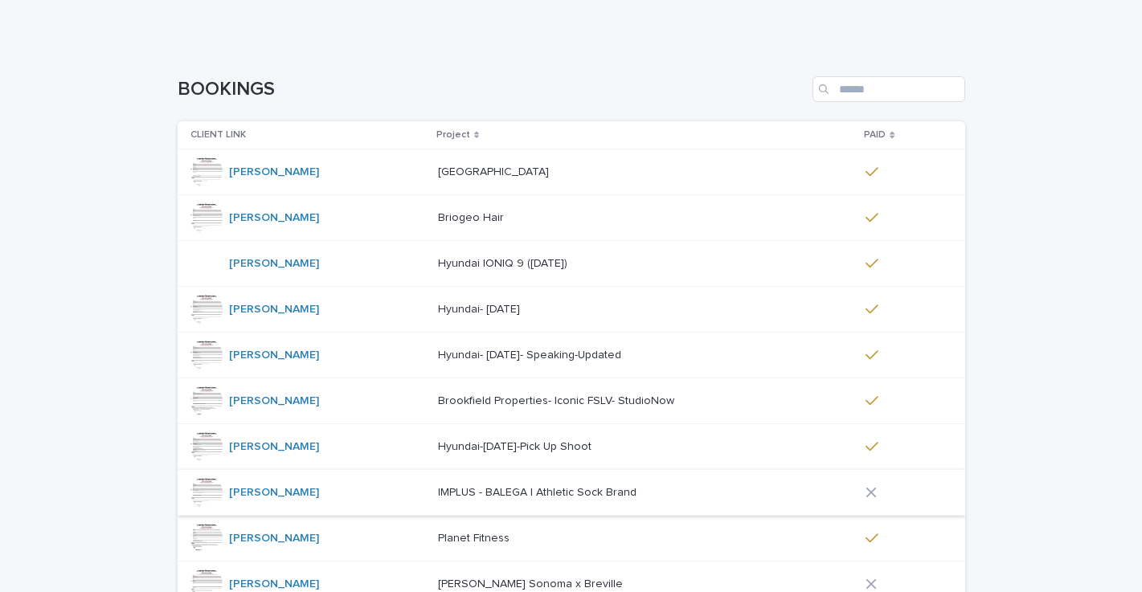
scroll to position [193, 0]
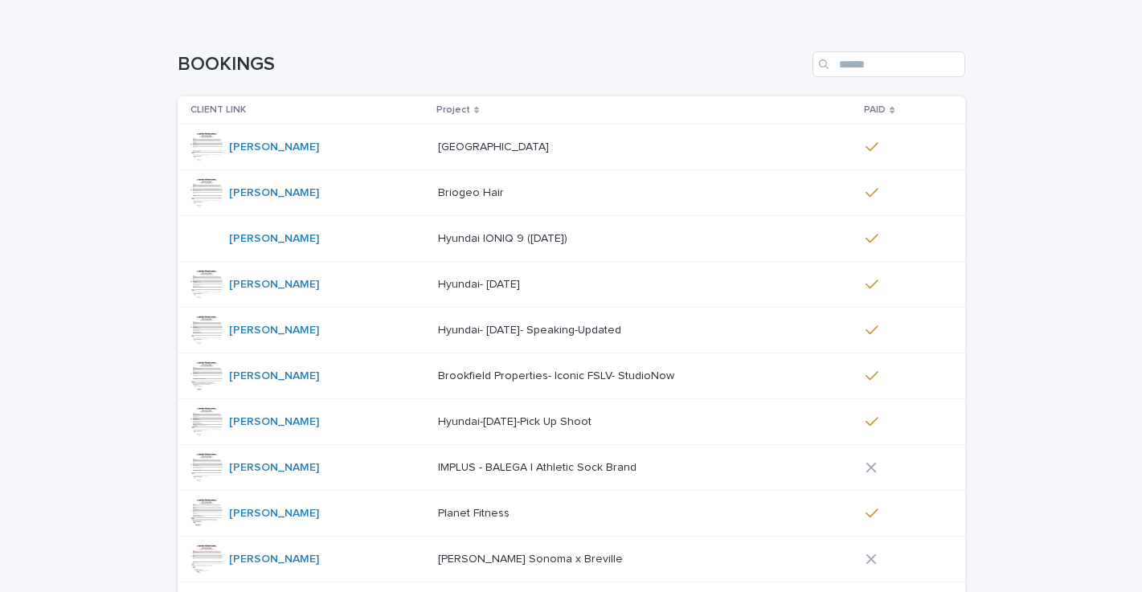
click at [500, 374] on p "Brookfield Properties- Iconic FSLV- StudioNow" at bounding box center [557, 374] width 239 height 17
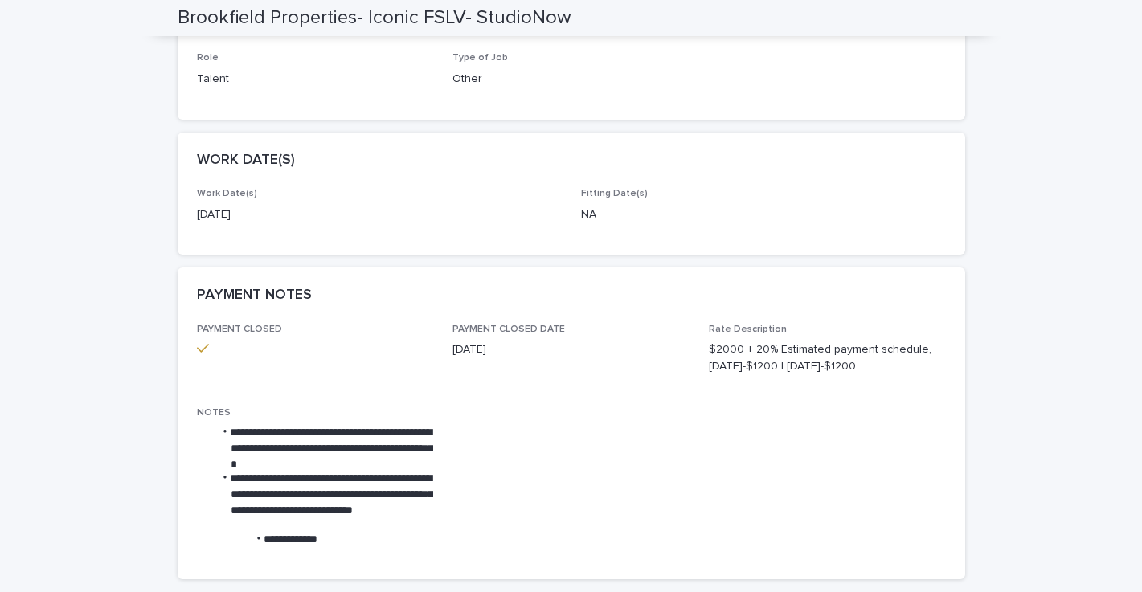
scroll to position [336, 0]
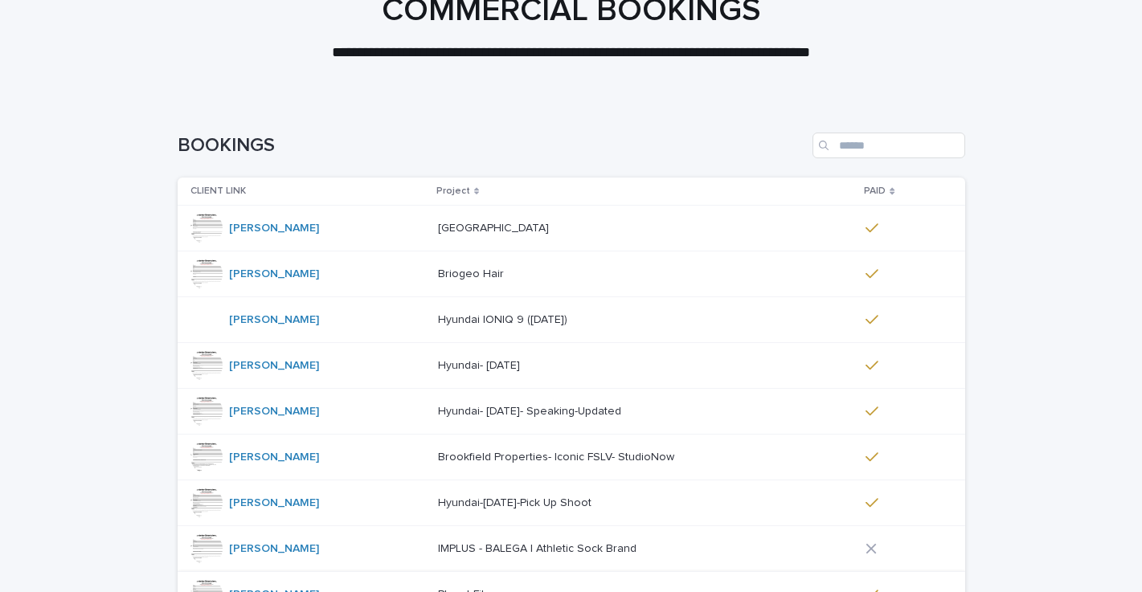
scroll to position [365, 0]
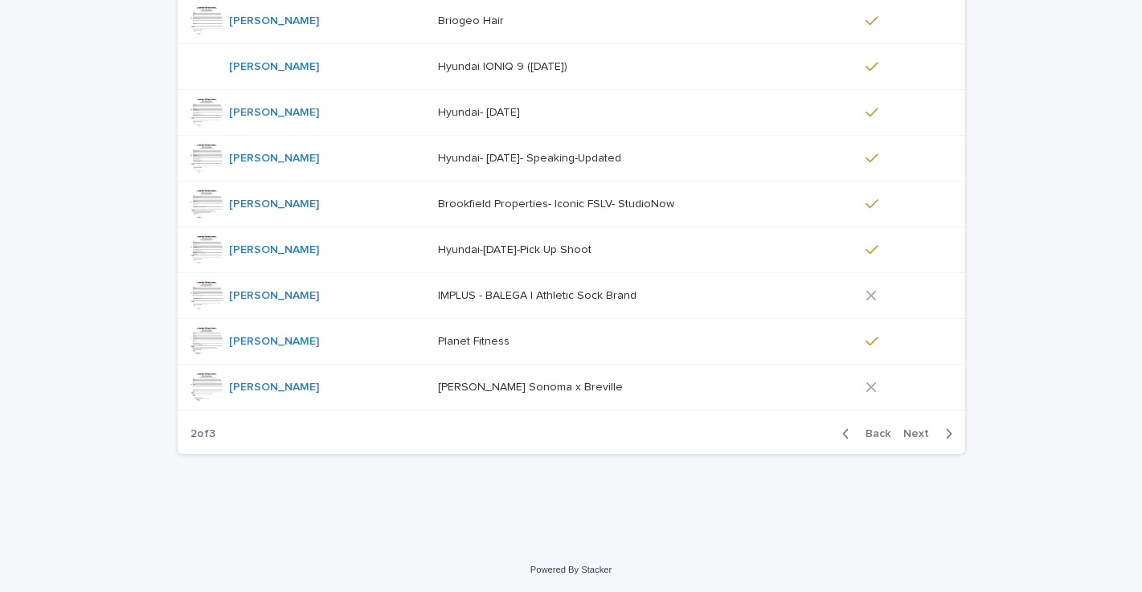
click at [525, 251] on p "Hyundai-[DATE]-Pick Up Shoot" at bounding box center [516, 248] width 157 height 17
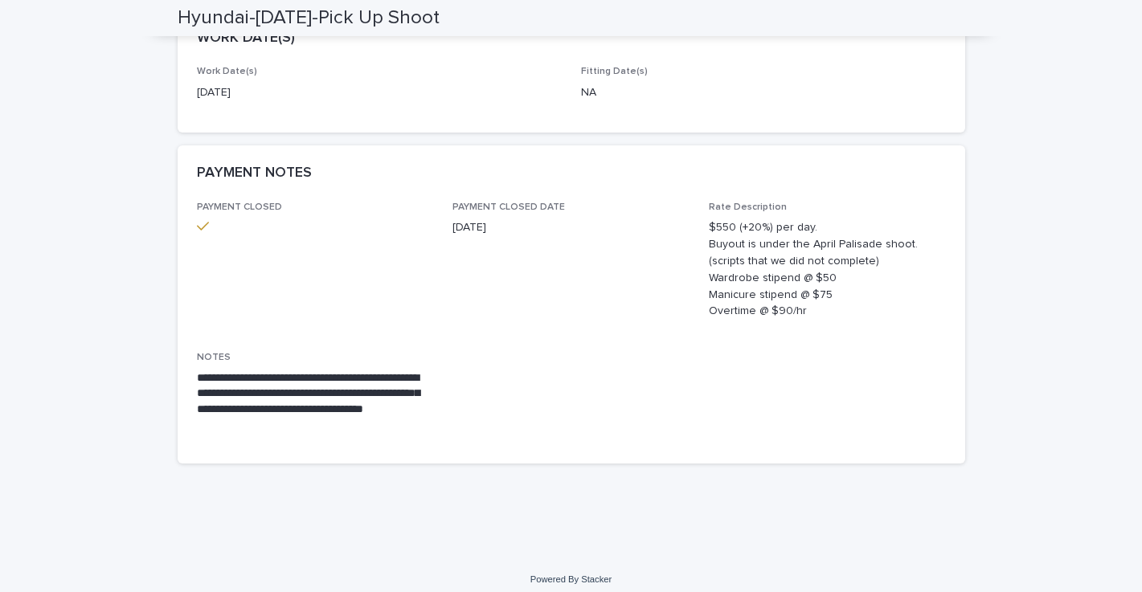
scroll to position [456, 0]
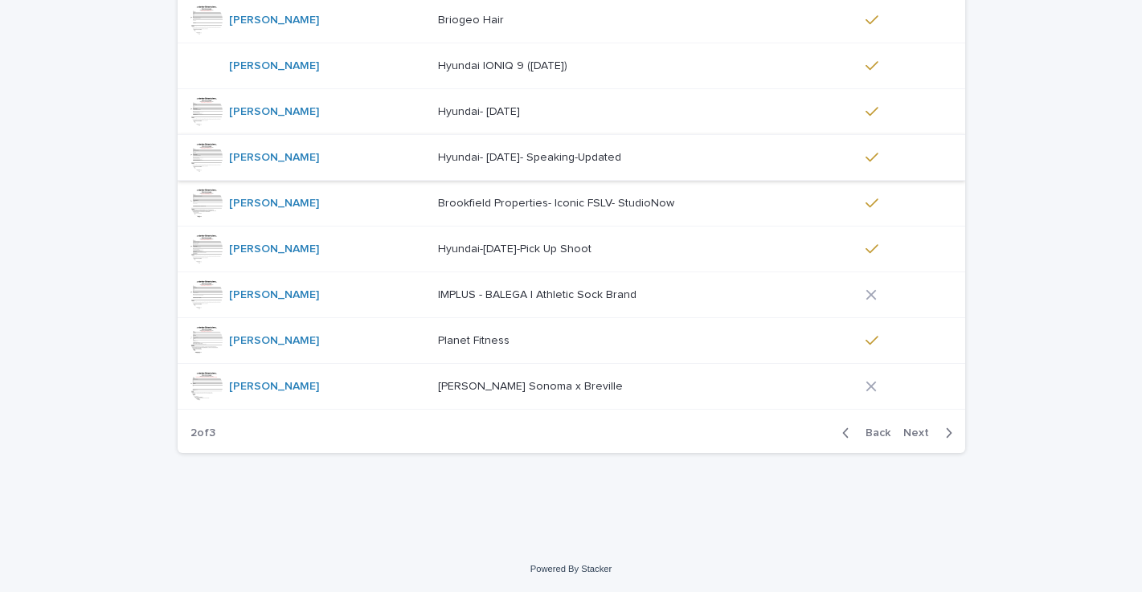
scroll to position [365, 0]
click at [508, 300] on p "IMPLUS - BALEGA | Athletic Sock Brand" at bounding box center [539, 294] width 202 height 17
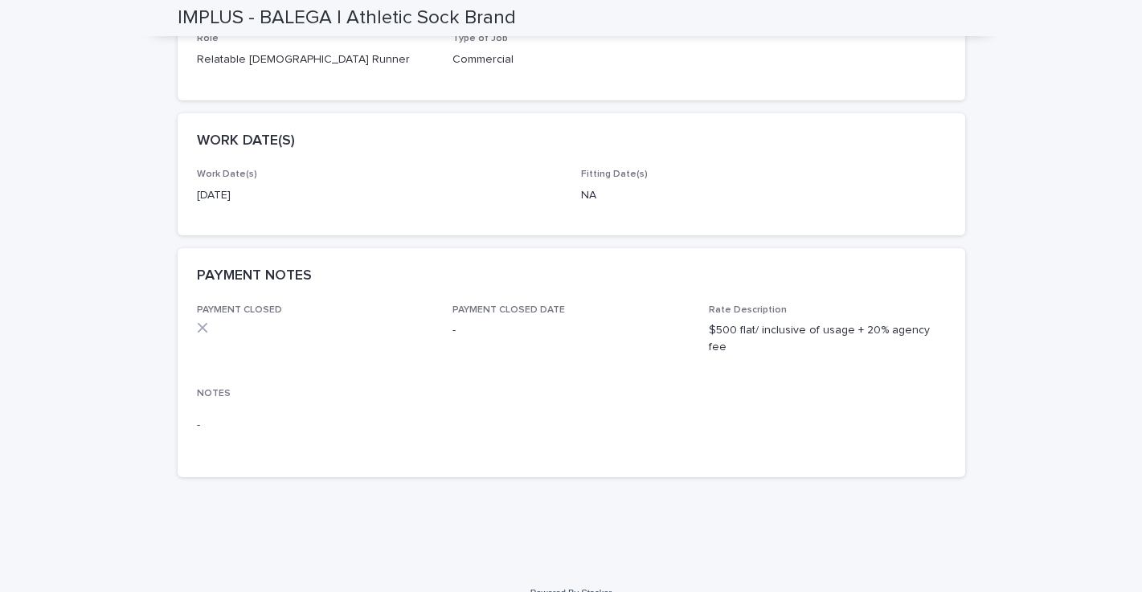
scroll to position [353, 0]
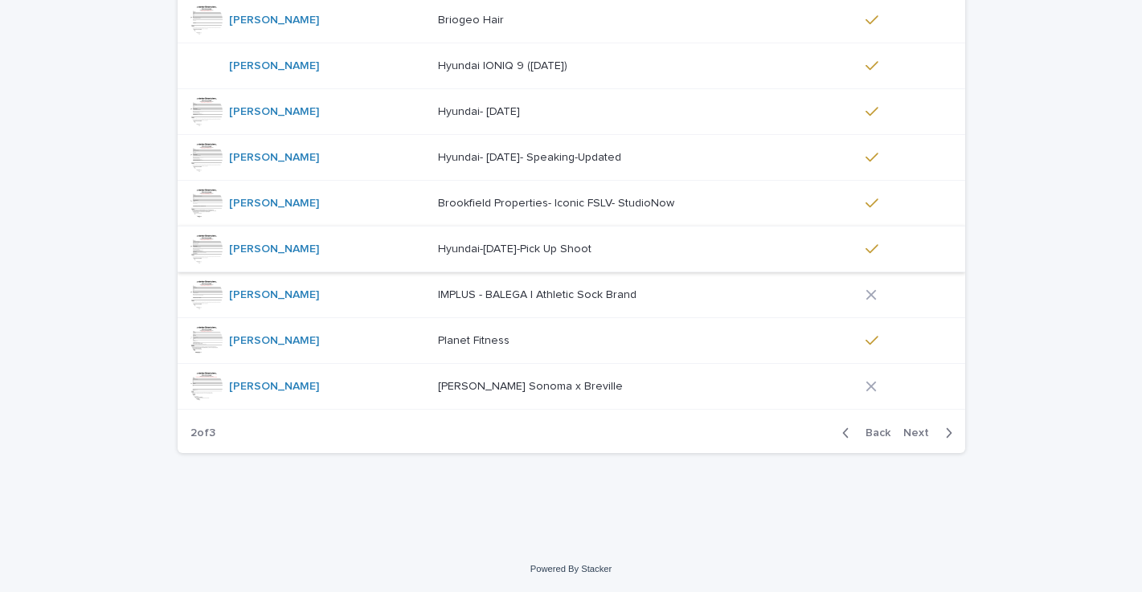
scroll to position [365, 0]
click at [461, 345] on p "Planet Fitness" at bounding box center [475, 340] width 75 height 17
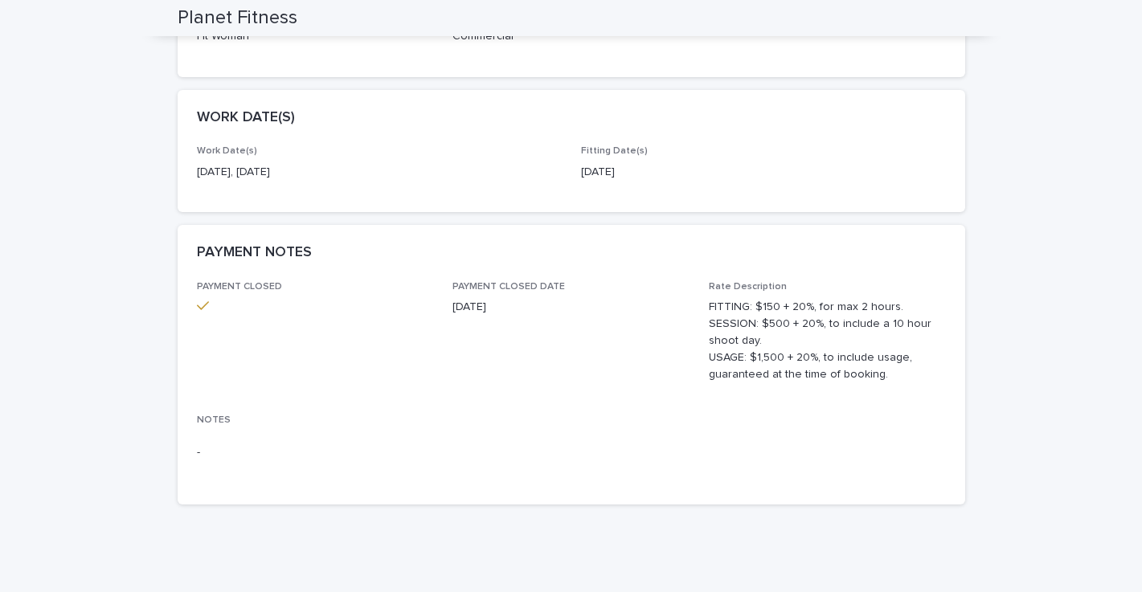
scroll to position [379, 0]
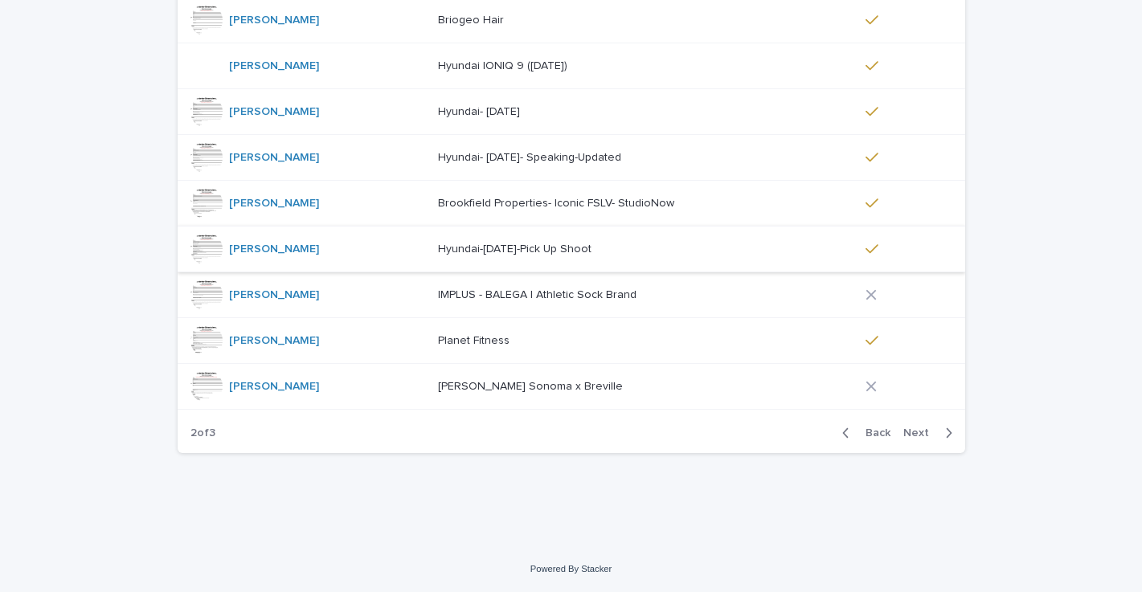
scroll to position [365, 0]
click at [506, 386] on p "[PERSON_NAME] Sonoma x Breville" at bounding box center [532, 386] width 188 height 17
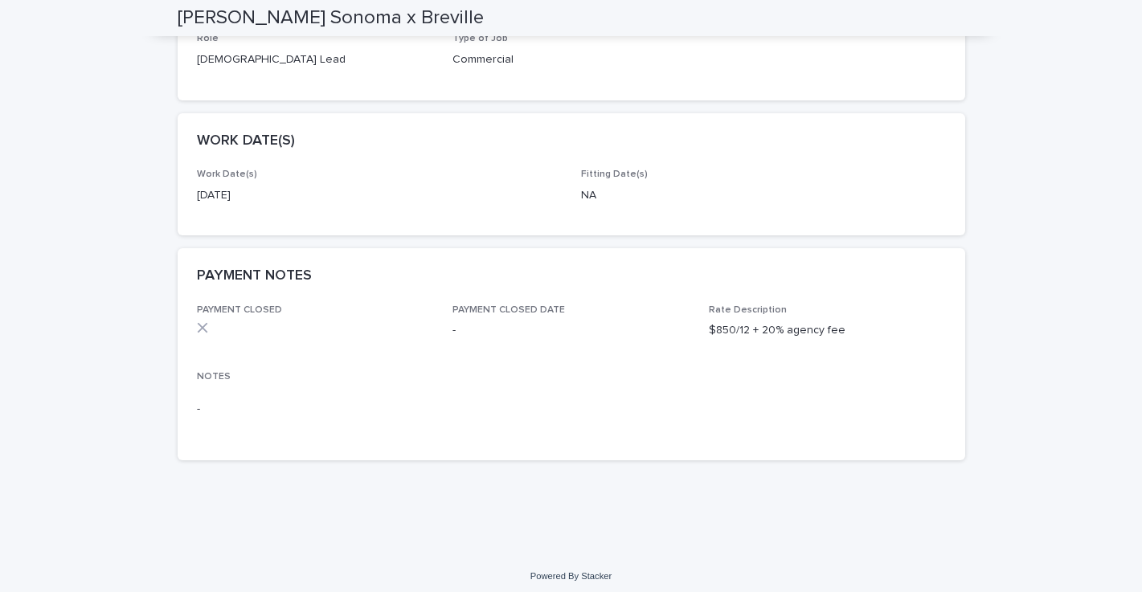
scroll to position [353, 0]
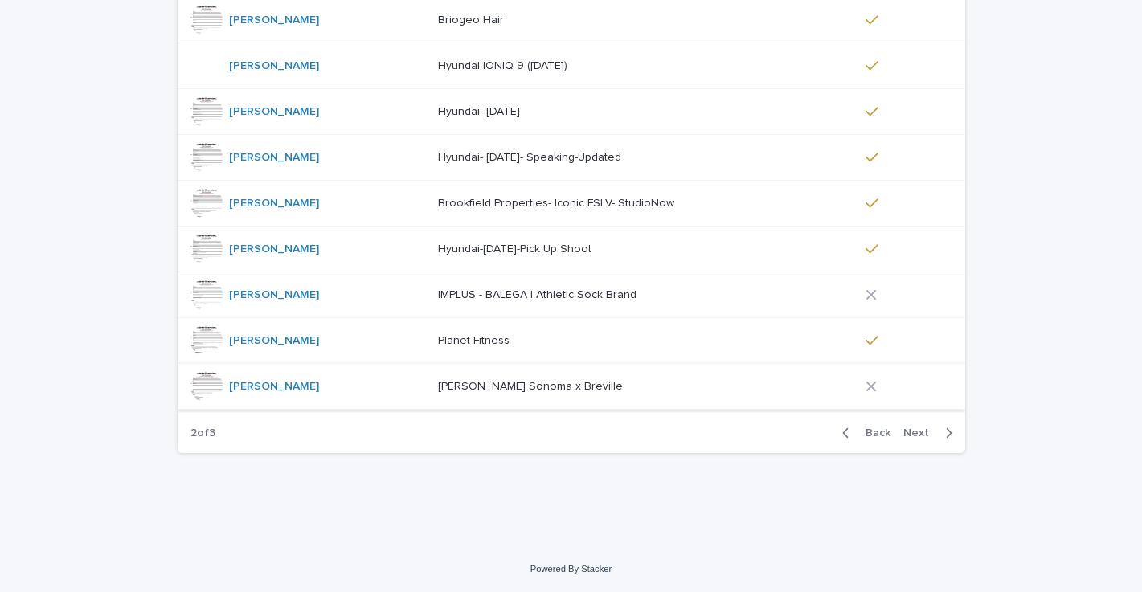
scroll to position [365, 0]
click at [926, 432] on span "Next" at bounding box center [920, 433] width 35 height 11
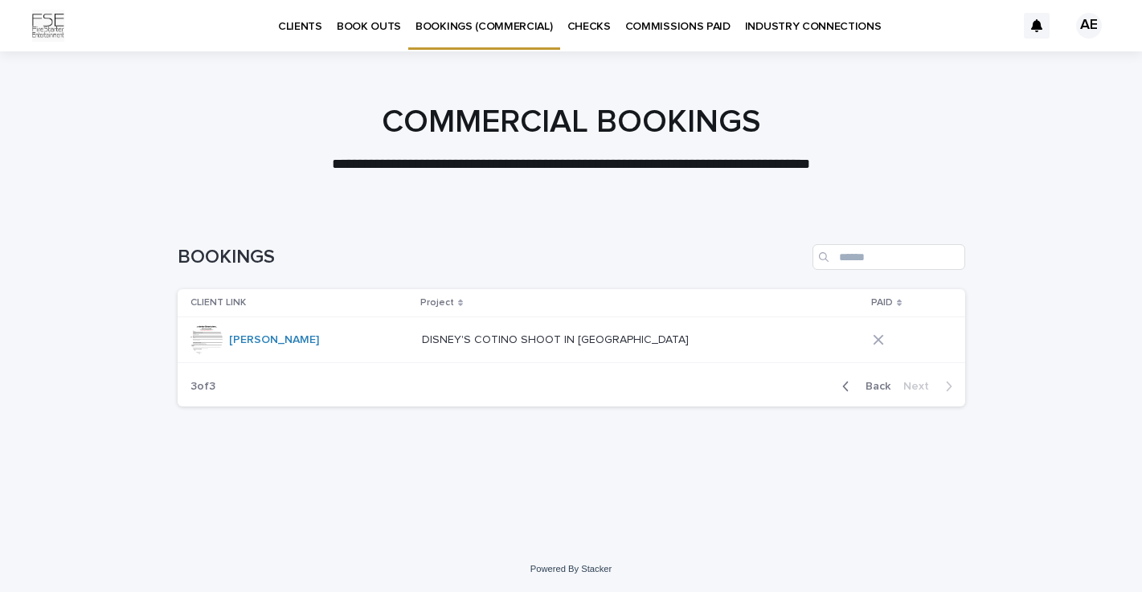
click at [435, 337] on p "DISNEY'S COTINO SHOOT IN [GEOGRAPHIC_DATA]" at bounding box center [557, 338] width 270 height 17
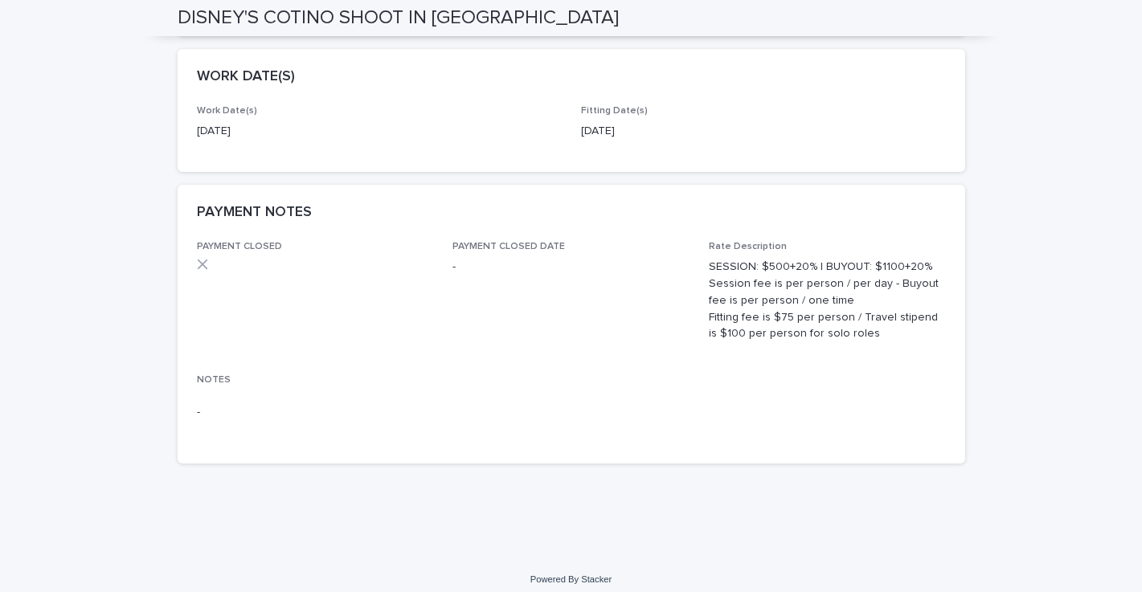
scroll to position [433, 0]
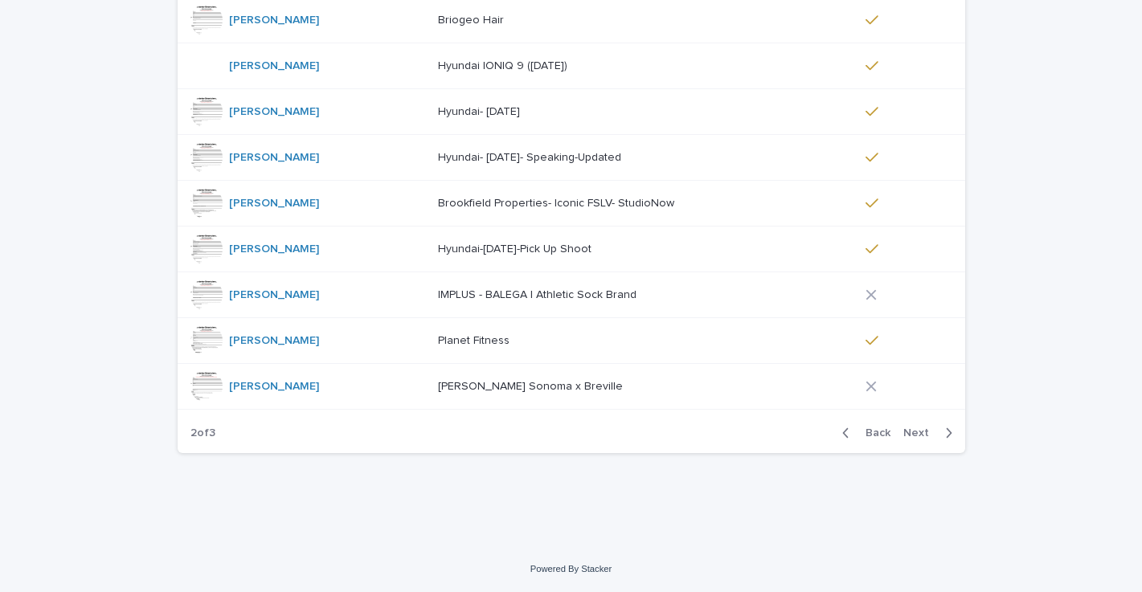
scroll to position [365, 0]
